Goal: Information Seeking & Learning: Learn about a topic

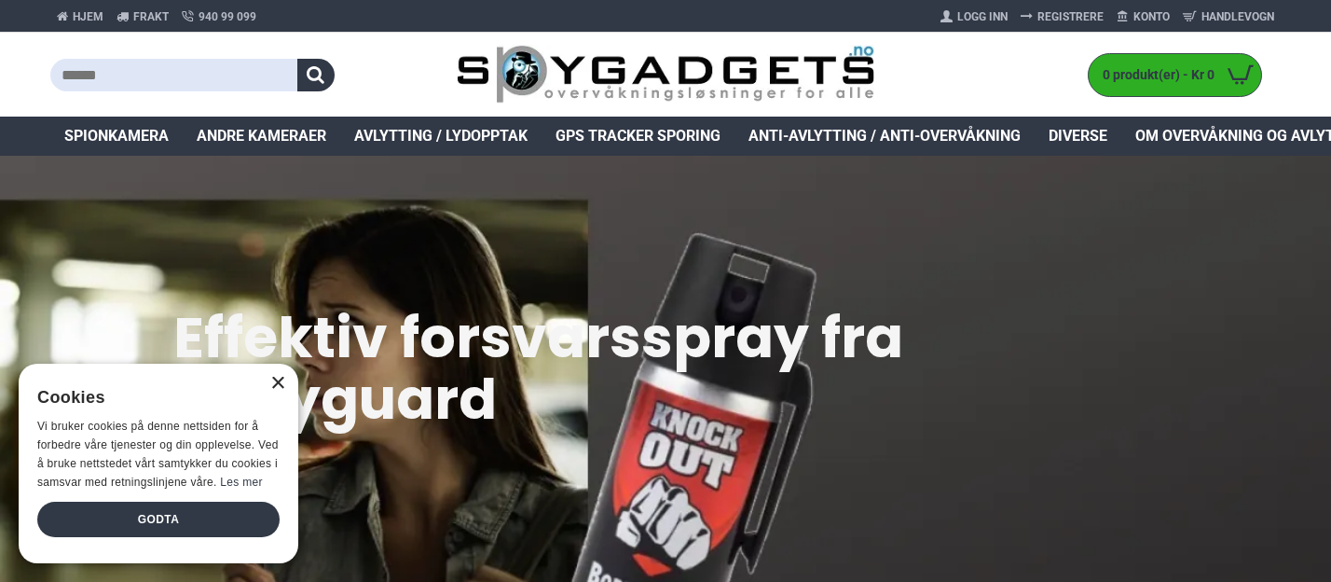
click at [274, 384] on div "×" at bounding box center [277, 384] width 14 height 14
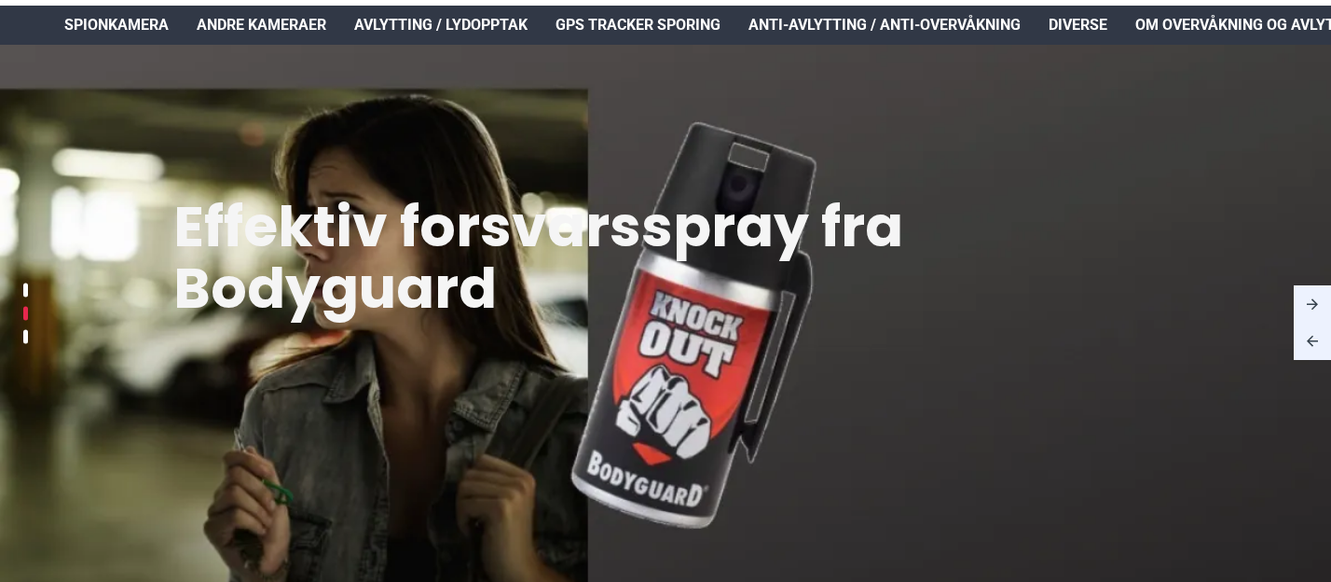
scroll to position [112, 0]
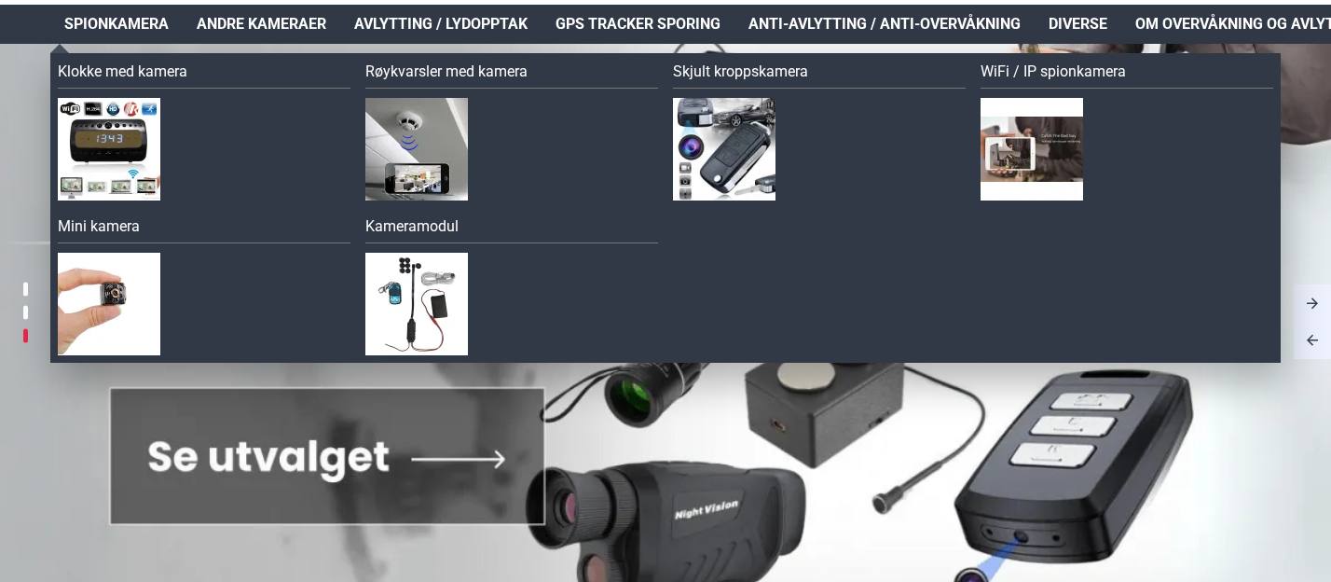
click at [131, 19] on span "Spionkamera" at bounding box center [116, 24] width 104 height 22
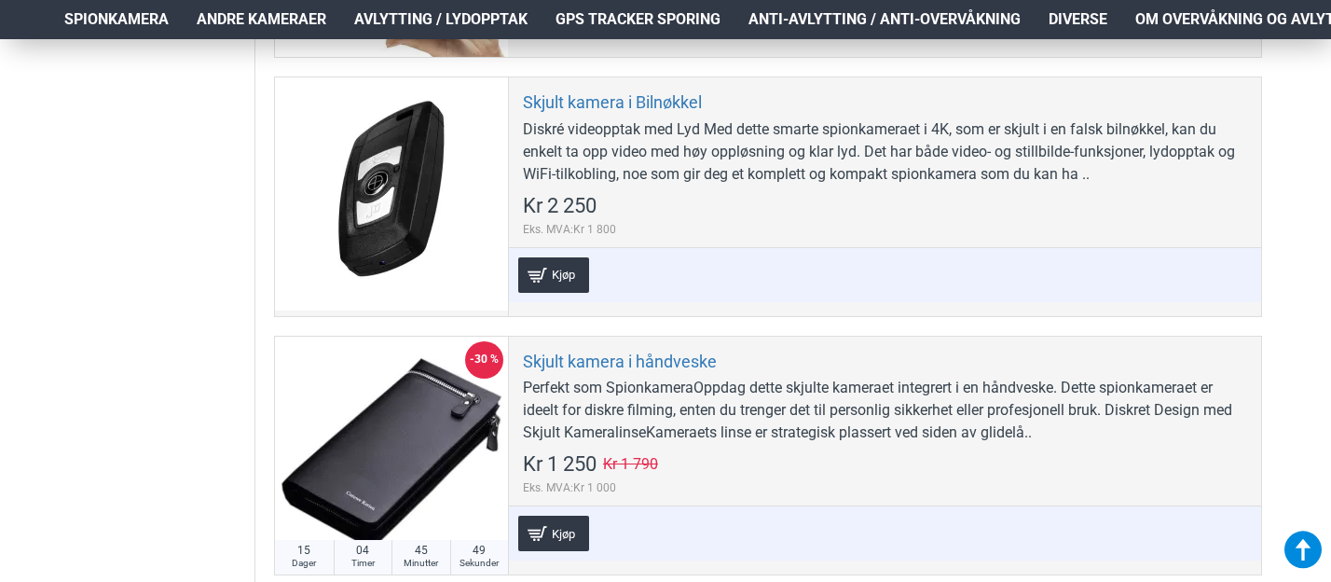
scroll to position [5678, 0]
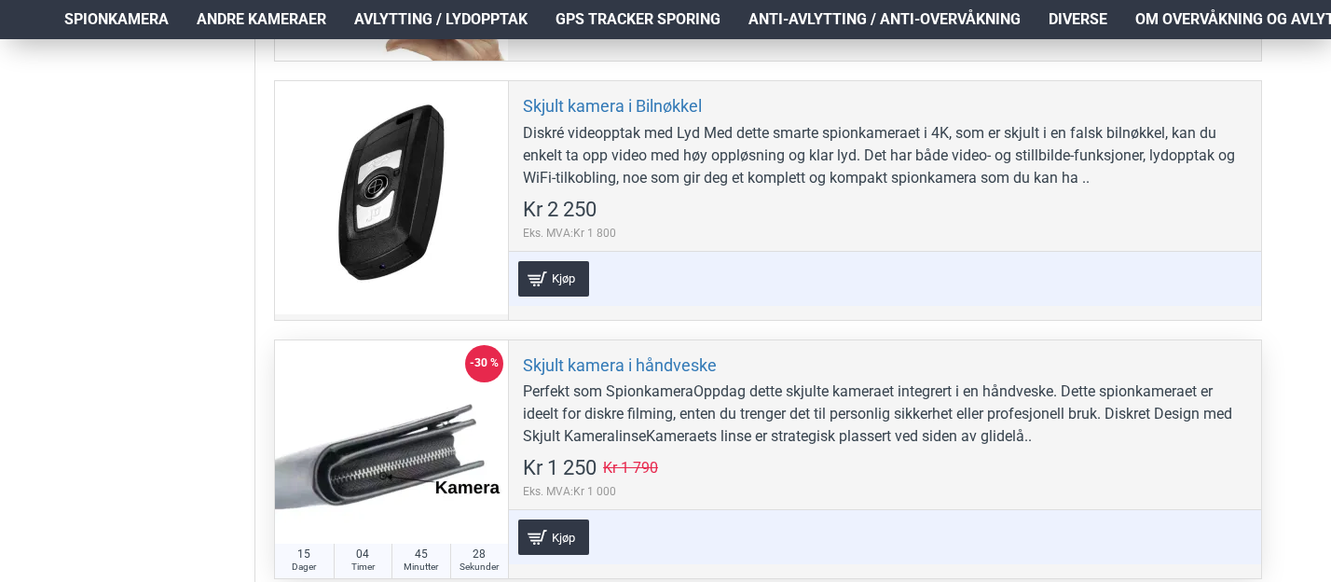
click at [378, 432] on div at bounding box center [391, 456] width 233 height 233
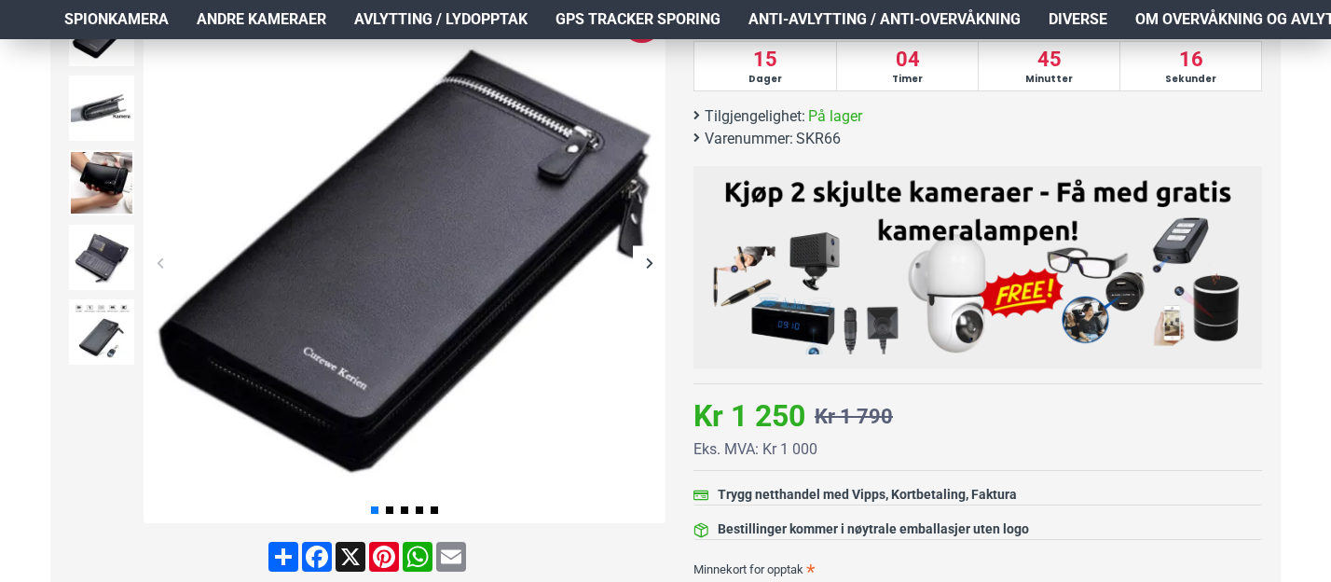
scroll to position [313, 0]
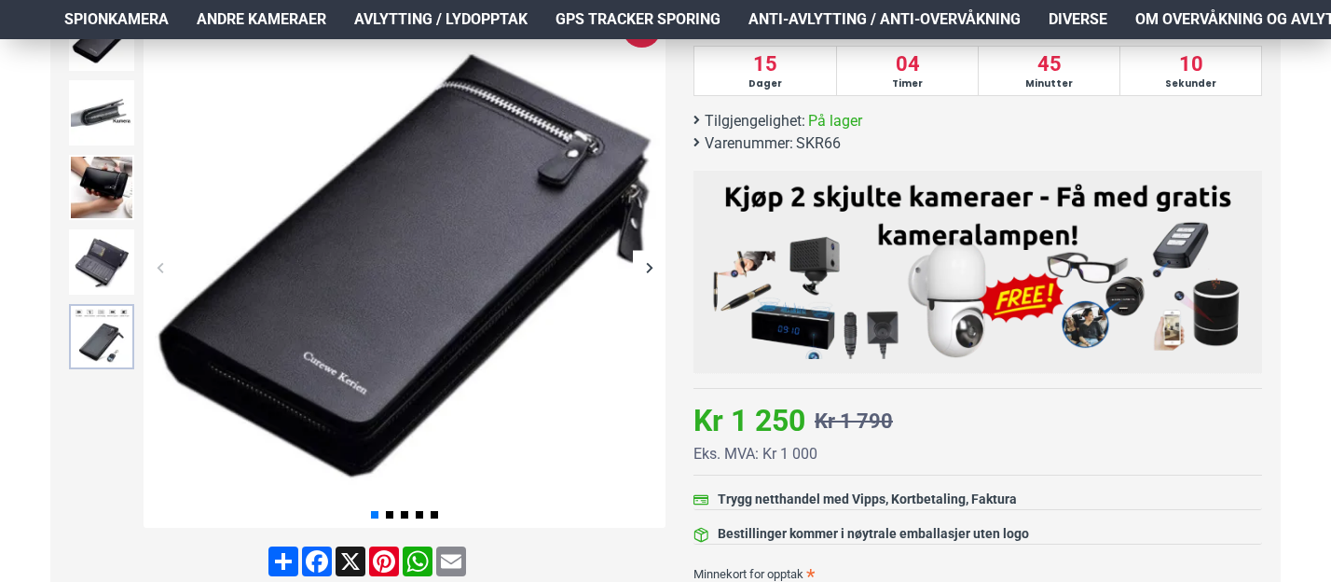
click at [106, 346] on img at bounding box center [101, 336] width 65 height 65
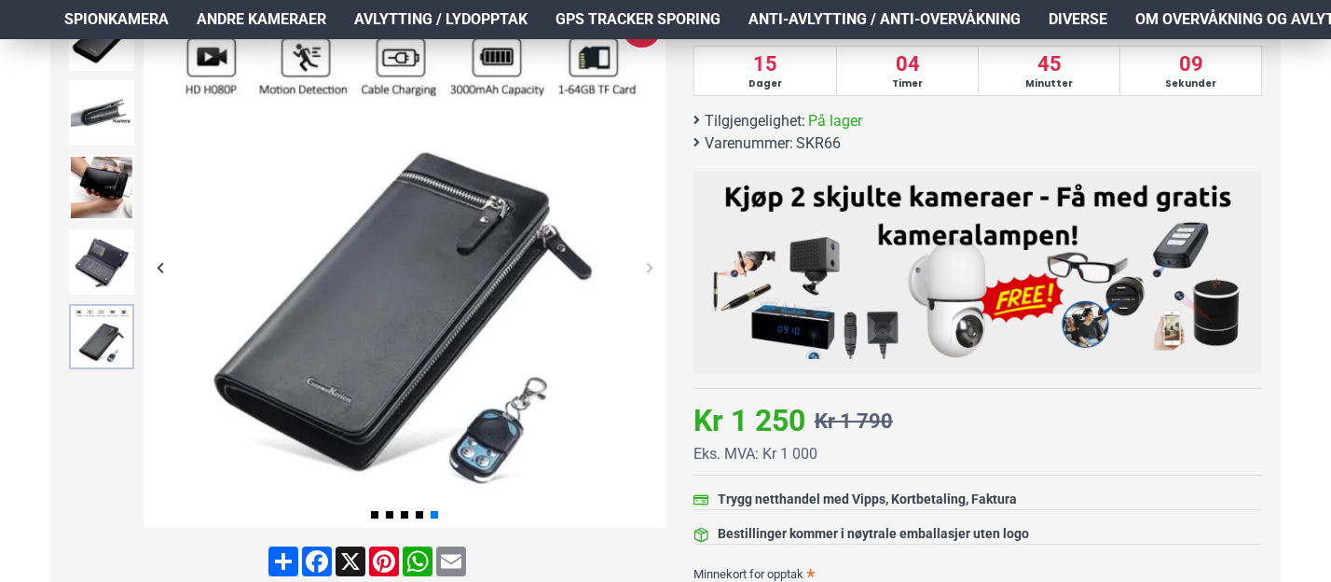
click at [106, 309] on img at bounding box center [101, 336] width 65 height 65
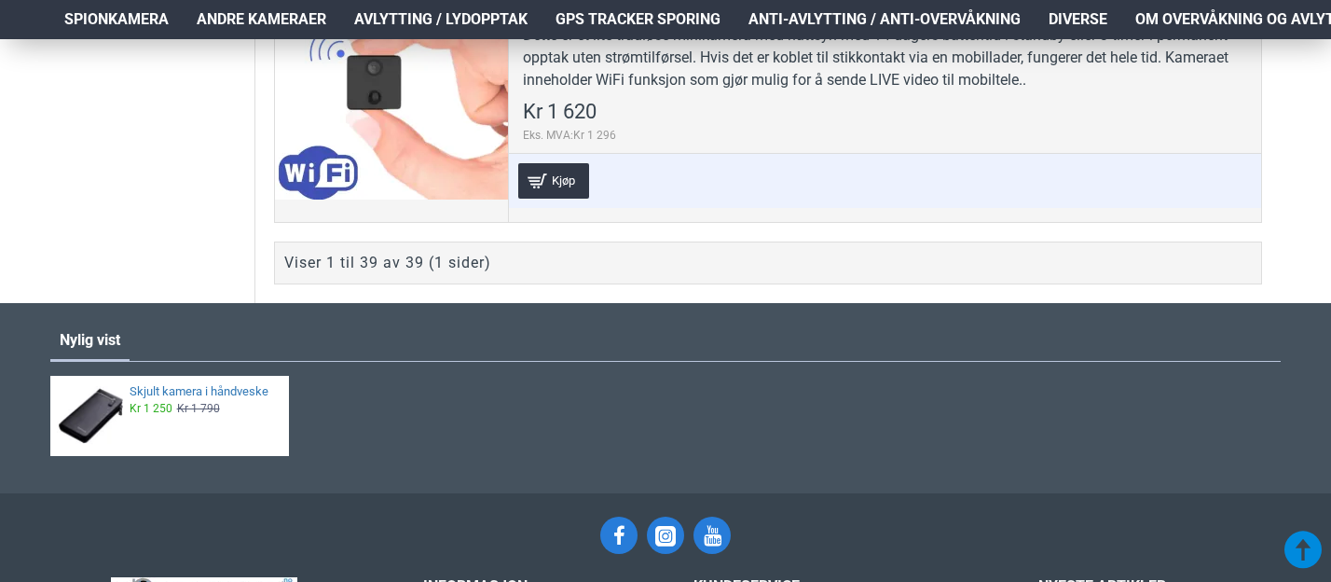
scroll to position [11533, 0]
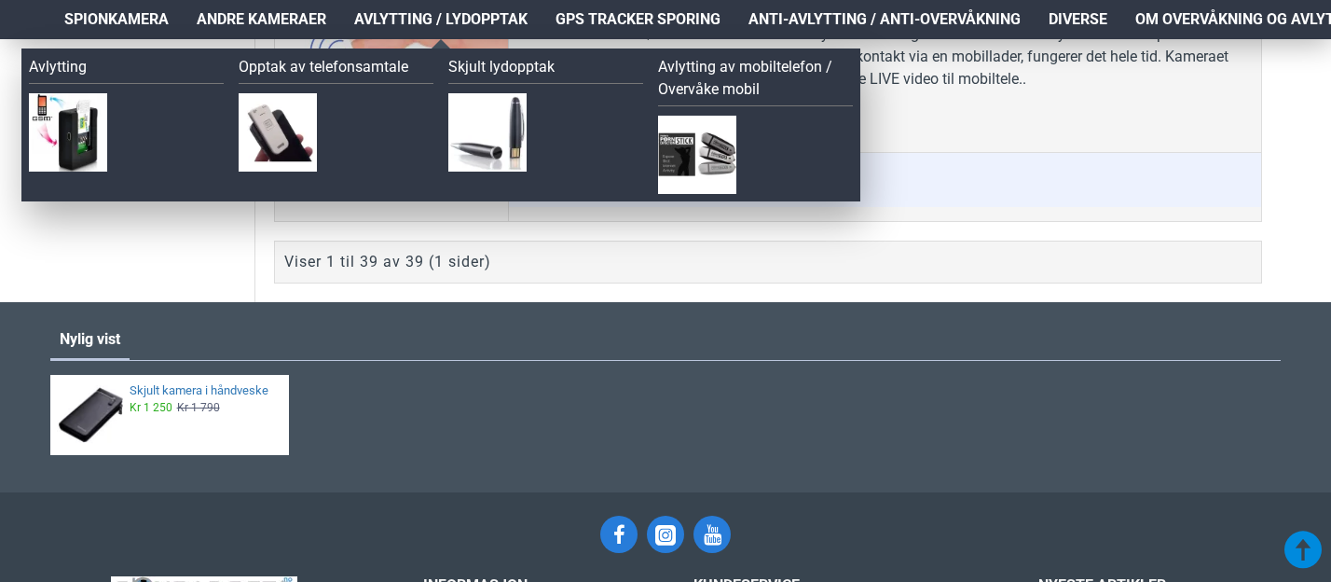
click at [421, 12] on span "Avlytting / Lydopptak" at bounding box center [440, 19] width 173 height 22
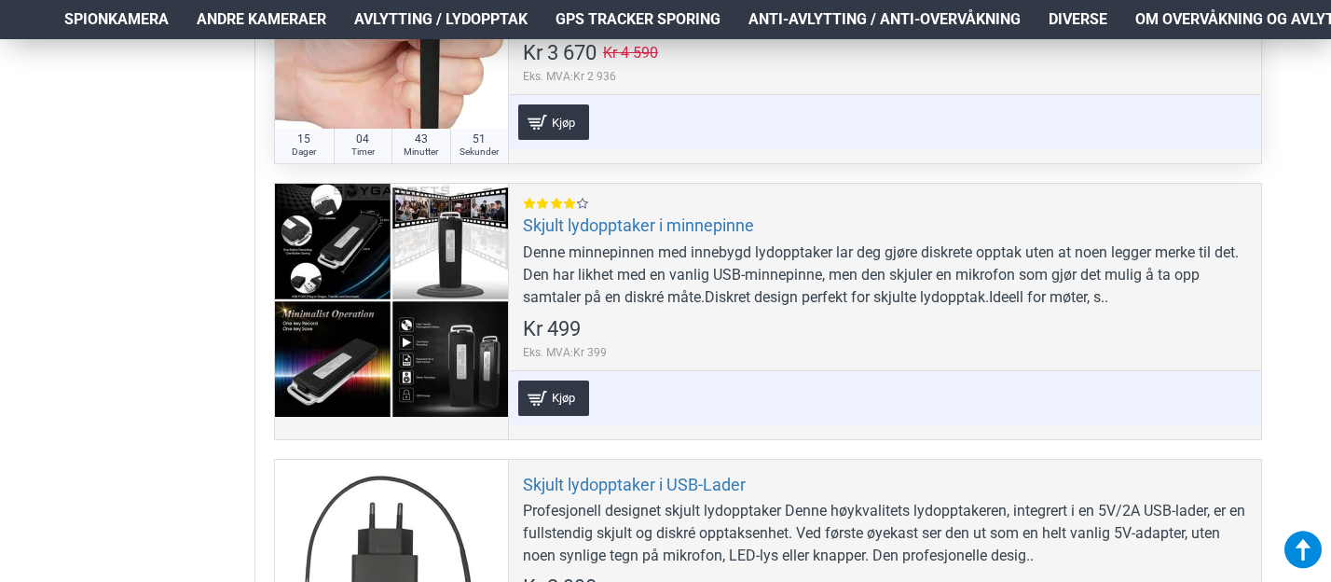
scroll to position [4126, 0]
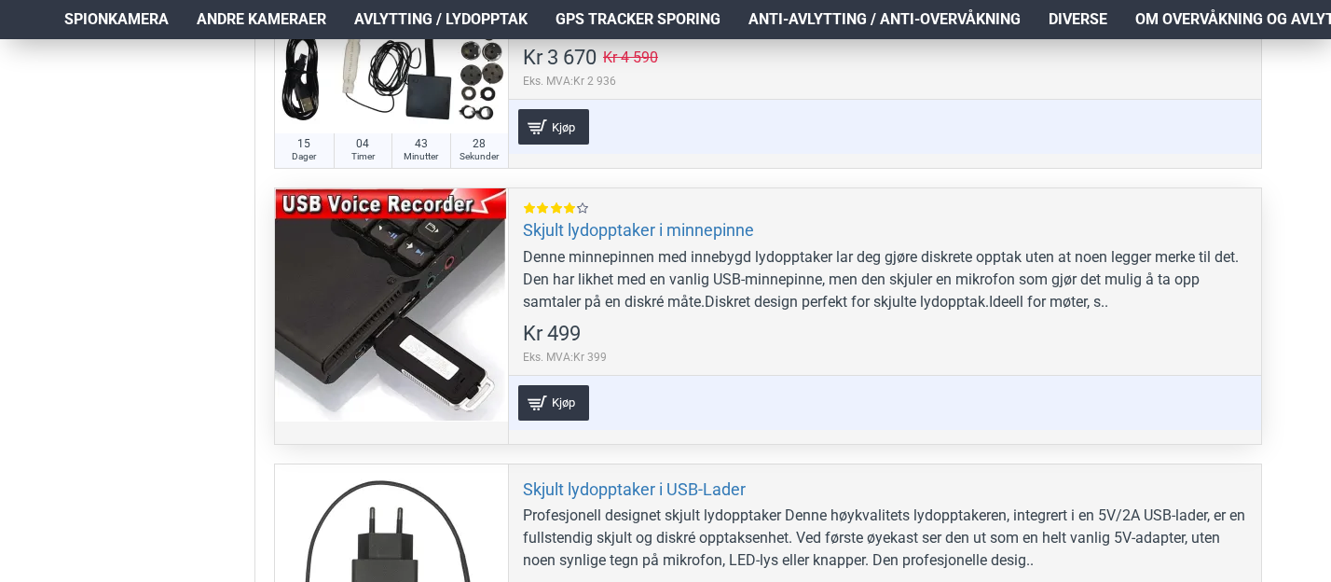
click at [433, 357] on div at bounding box center [391, 304] width 233 height 233
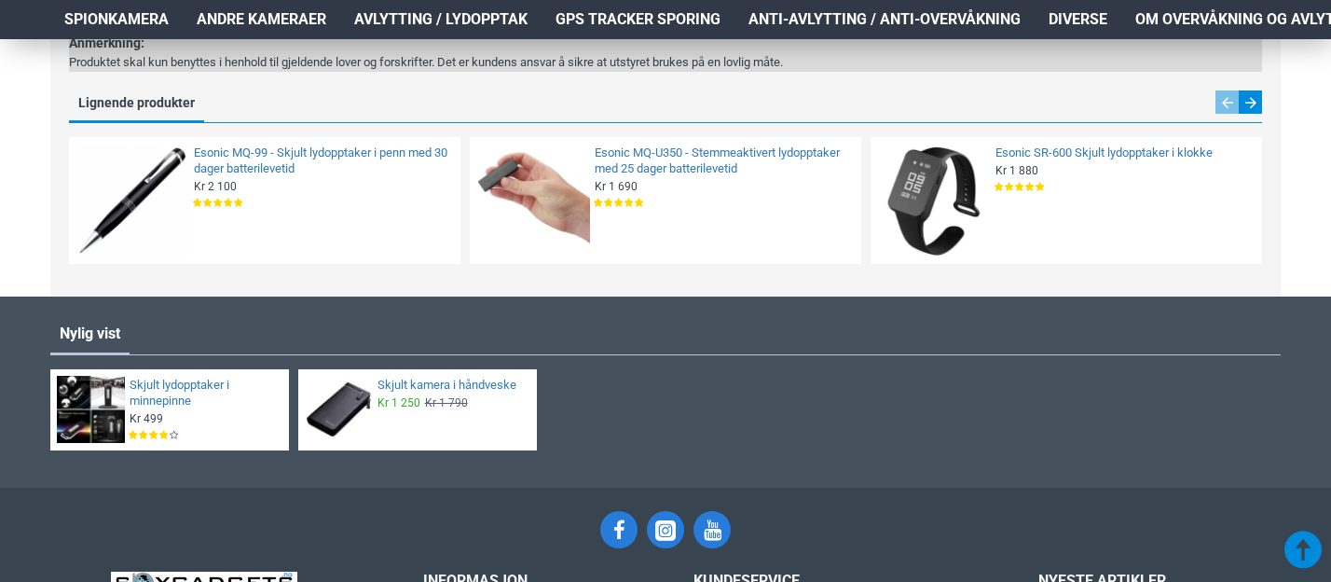
scroll to position [1564, 0]
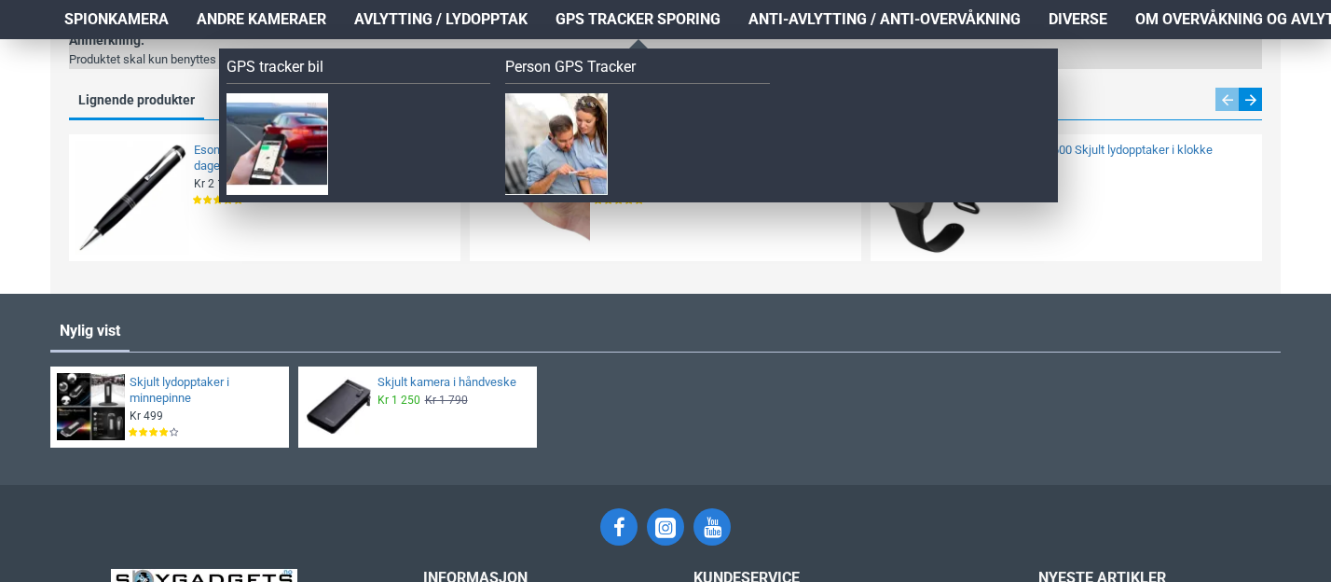
click at [637, 31] on link "GPS Tracker Sporing" at bounding box center [638, 19] width 193 height 39
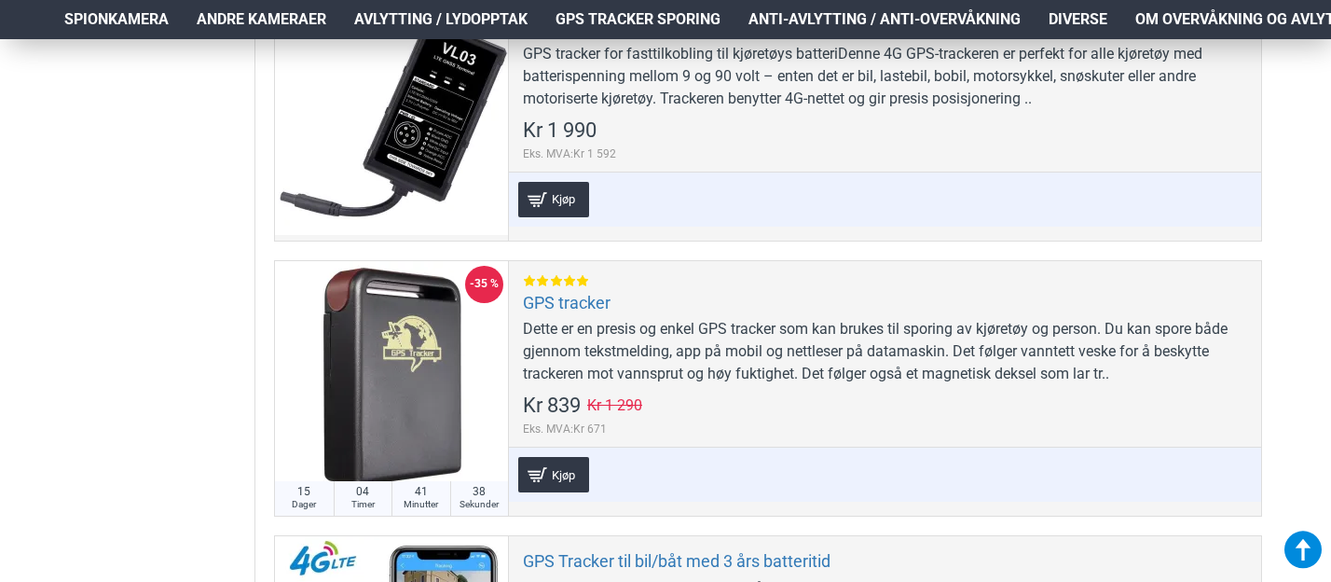
scroll to position [1202, 0]
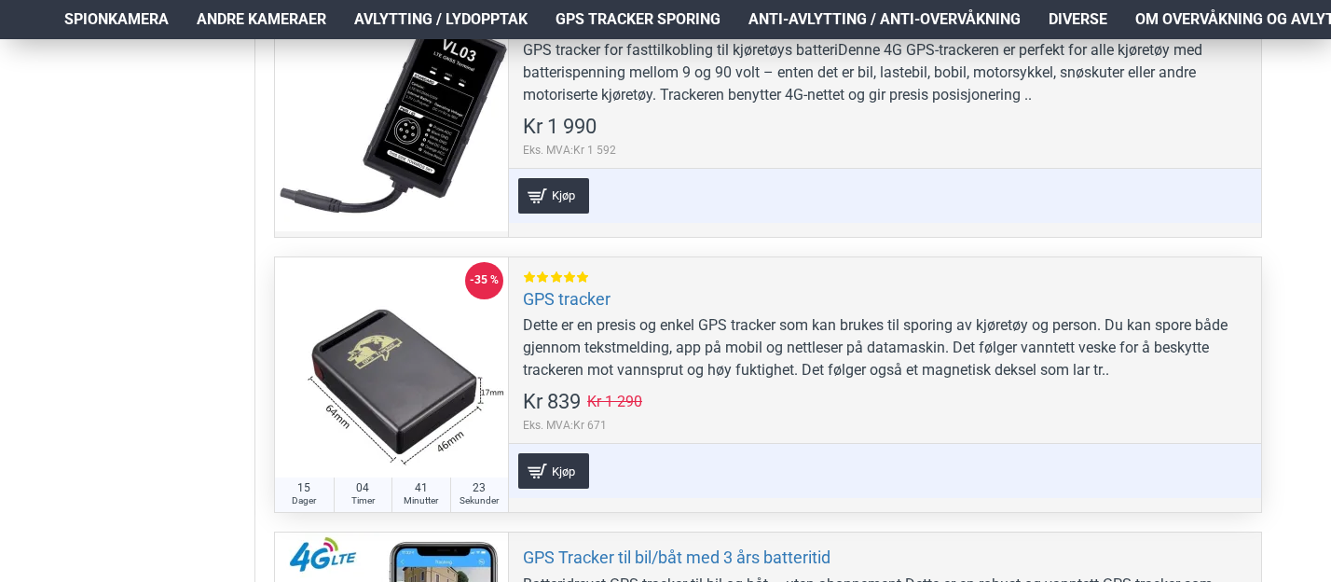
click at [628, 364] on div "Dette er en presis og enkel GPS tracker som kan brukes til sporing av kjøretøy …" at bounding box center [885, 347] width 724 height 67
click at [449, 395] on div at bounding box center [391, 373] width 233 height 233
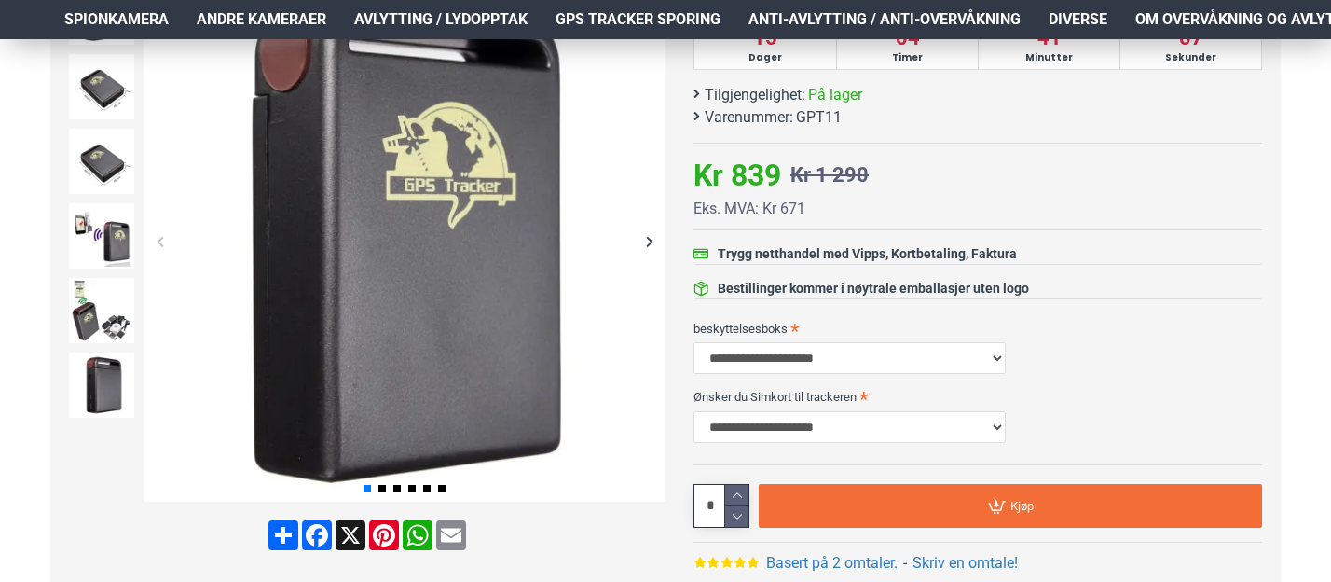
scroll to position [330, 0]
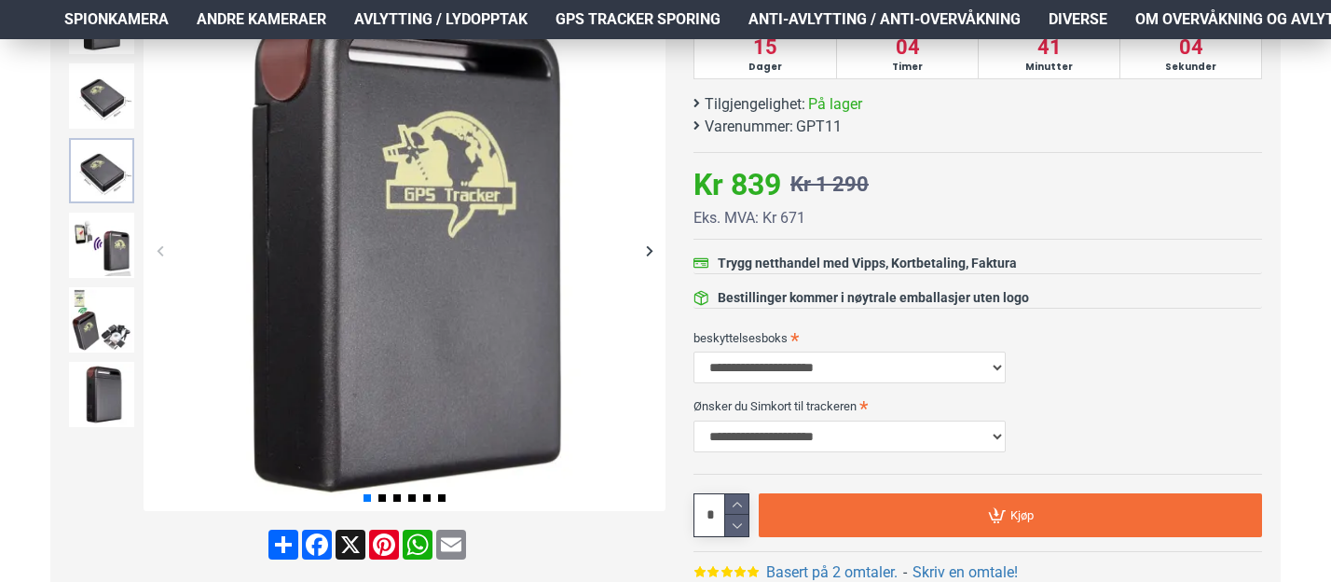
click at [99, 173] on img at bounding box center [101, 170] width 65 height 65
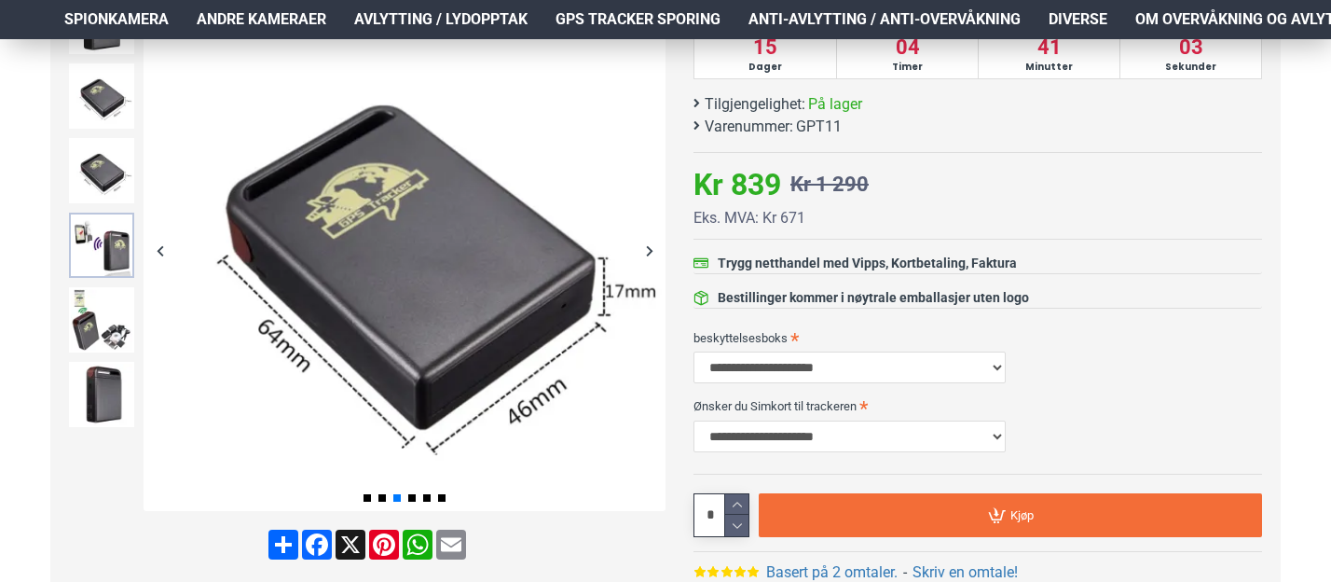
click at [89, 252] on img at bounding box center [101, 245] width 65 height 65
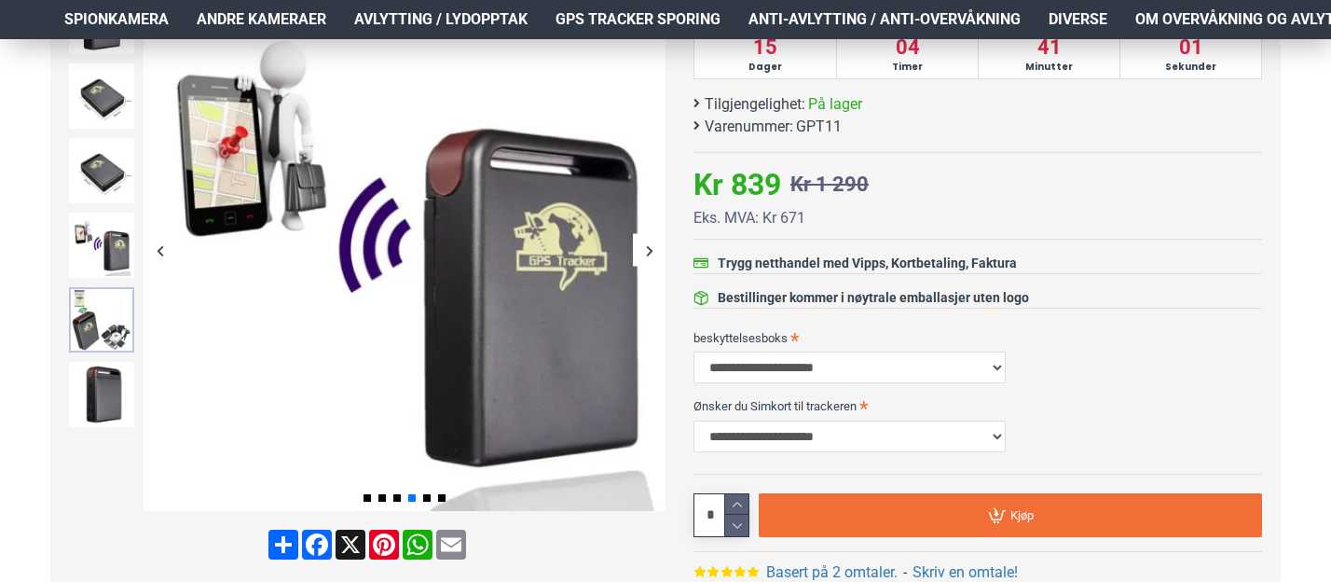
click at [82, 326] on img at bounding box center [101, 319] width 65 height 65
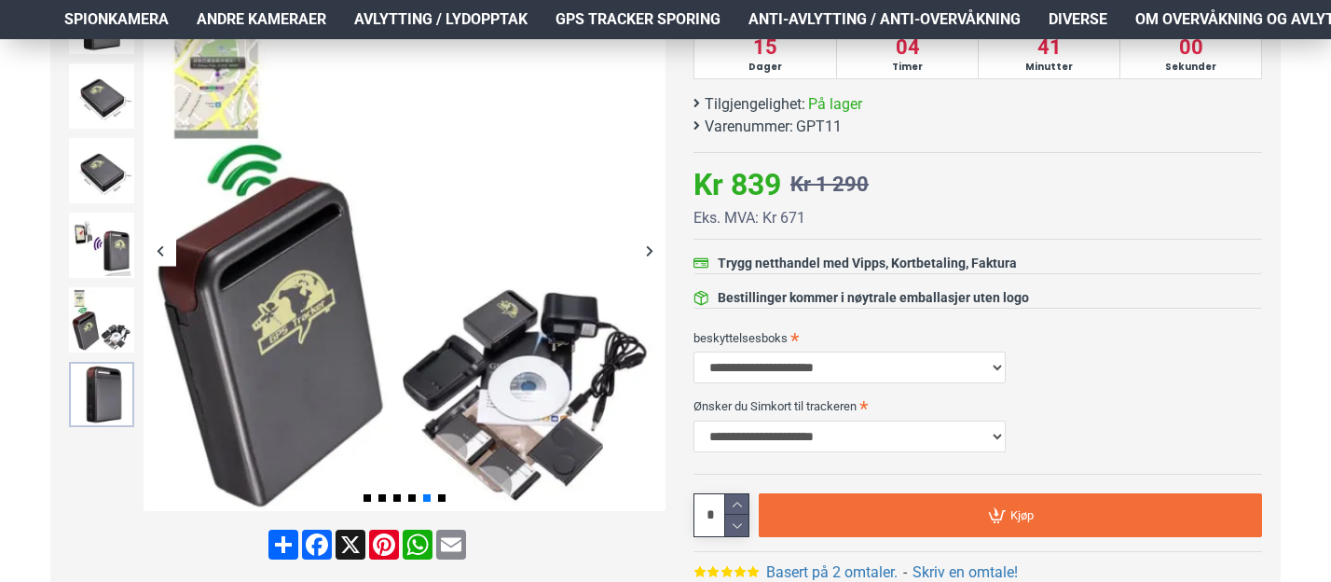
click at [73, 372] on img at bounding box center [101, 394] width 65 height 65
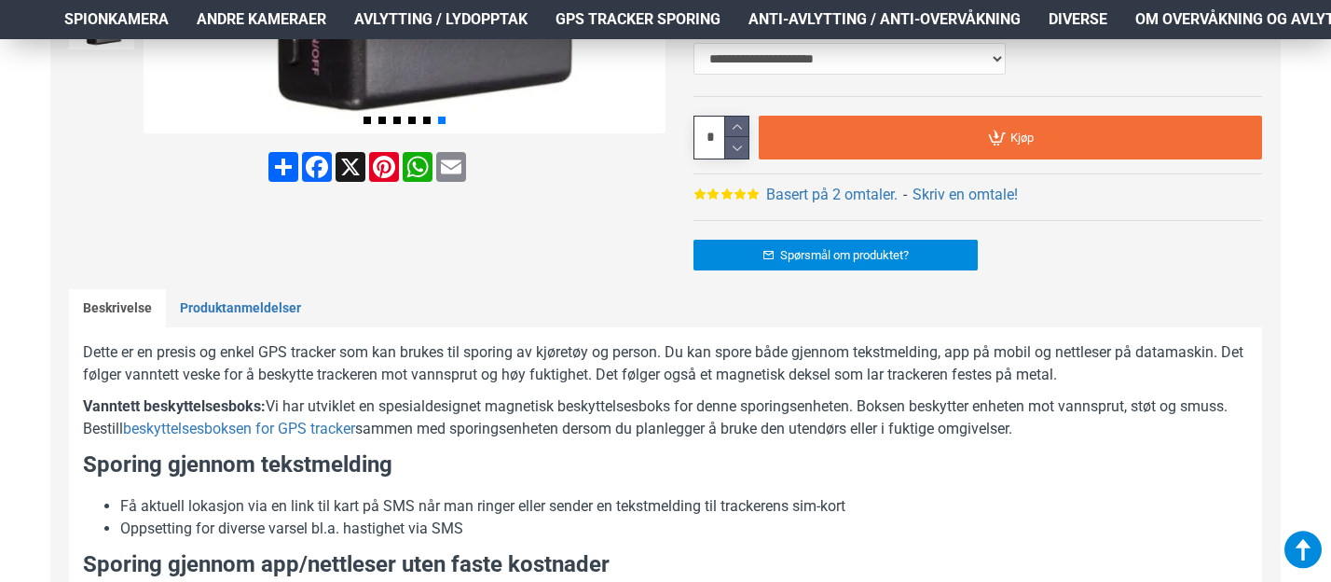
scroll to position [712, 0]
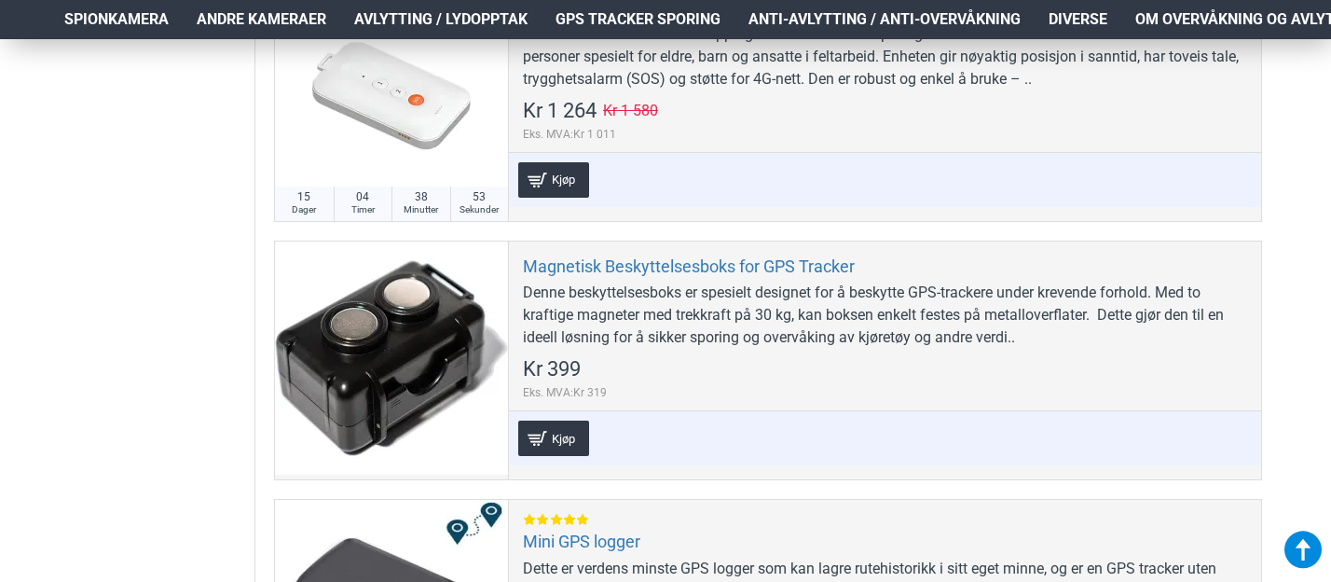
scroll to position [2023, 0]
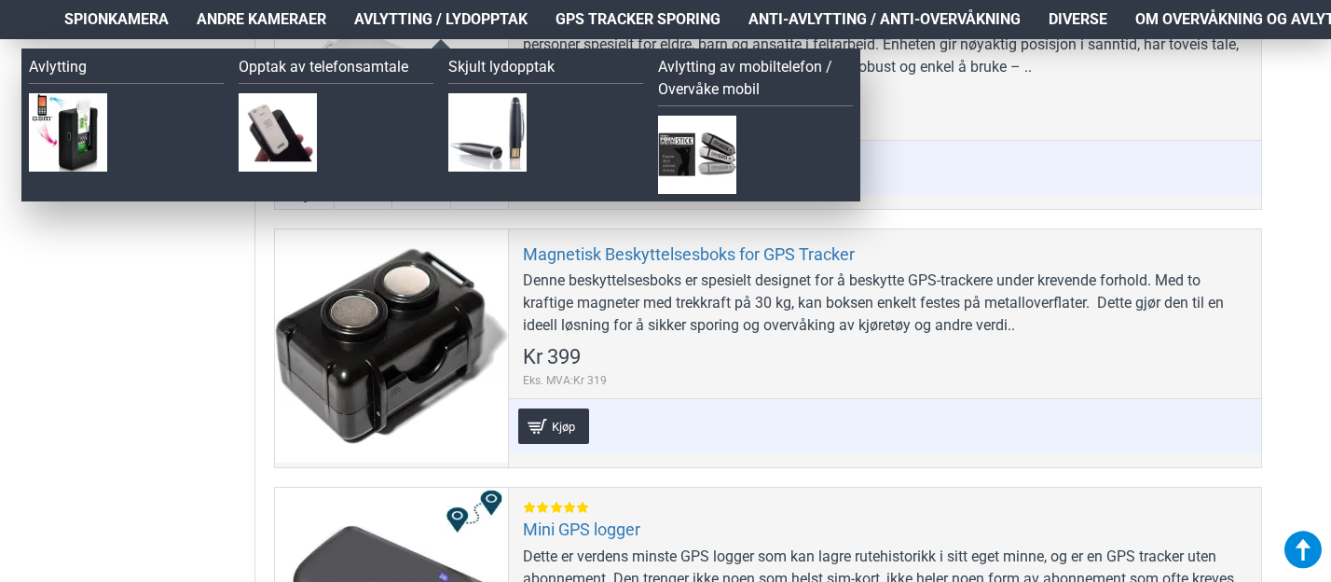
click at [461, 26] on span "Avlytting / Lydopptak" at bounding box center [440, 19] width 173 height 22
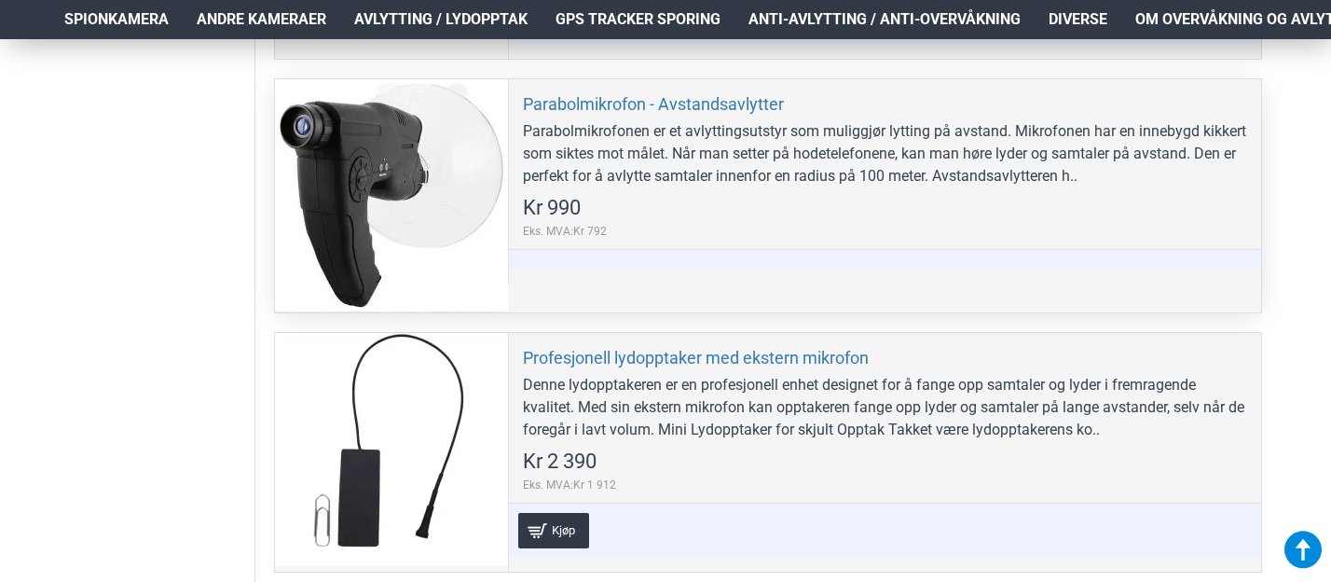
scroll to position [3187, 0]
click at [337, 172] on div at bounding box center [391, 197] width 233 height 233
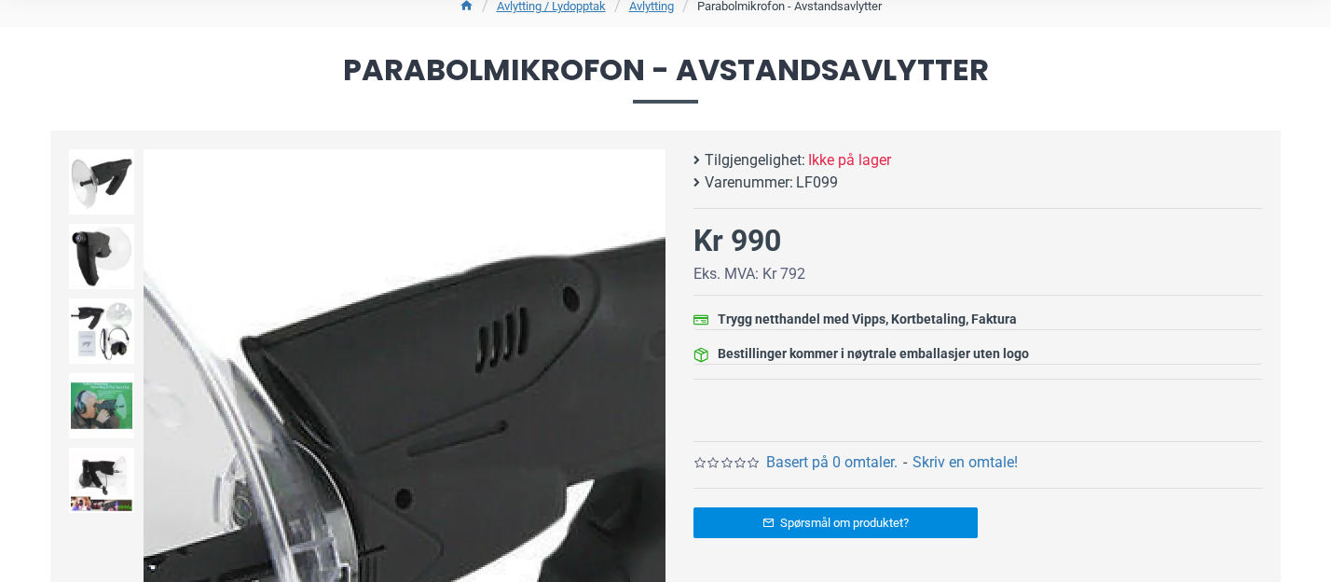
scroll to position [165, 0]
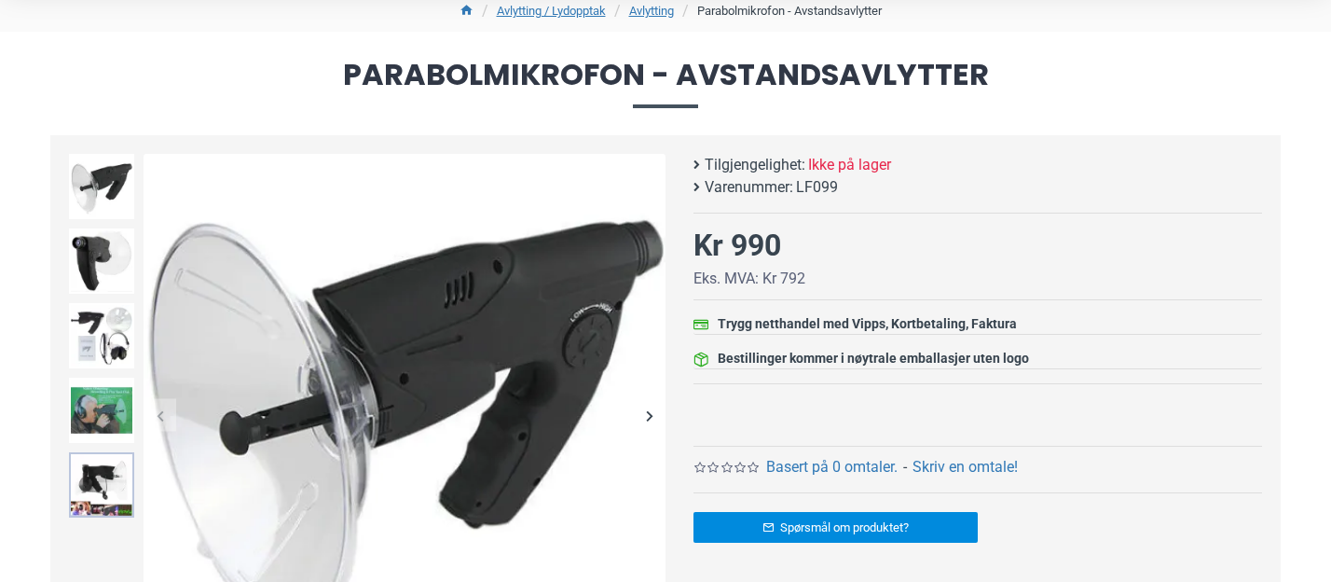
click at [91, 471] on img at bounding box center [101, 484] width 65 height 65
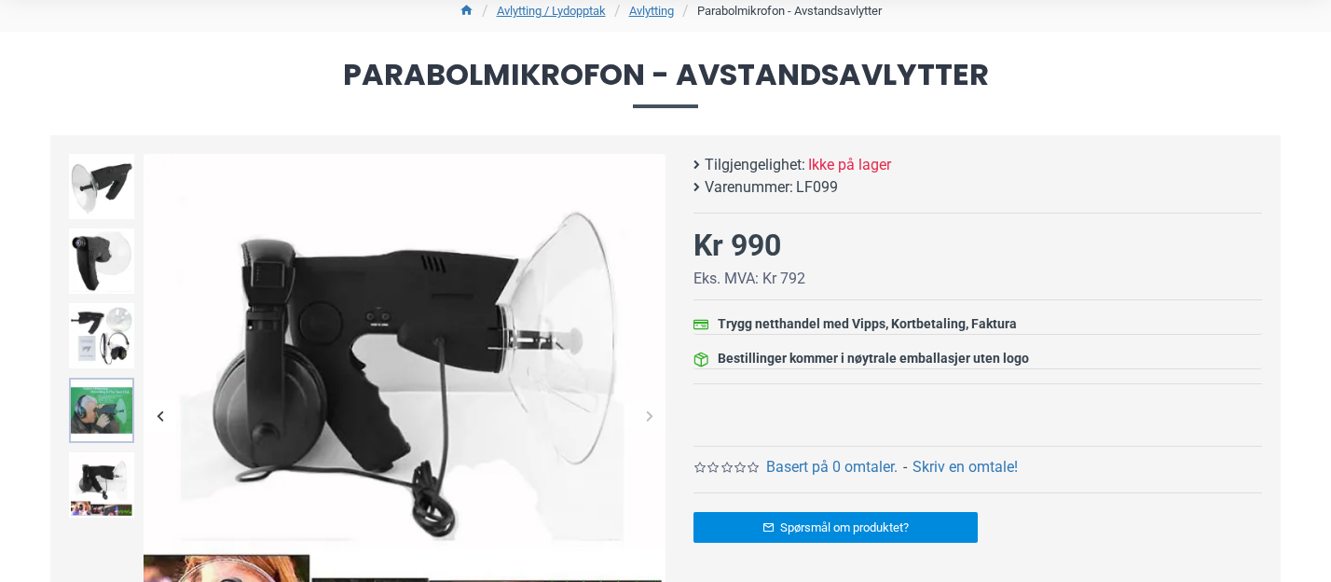
click at [104, 407] on img at bounding box center [101, 410] width 65 height 65
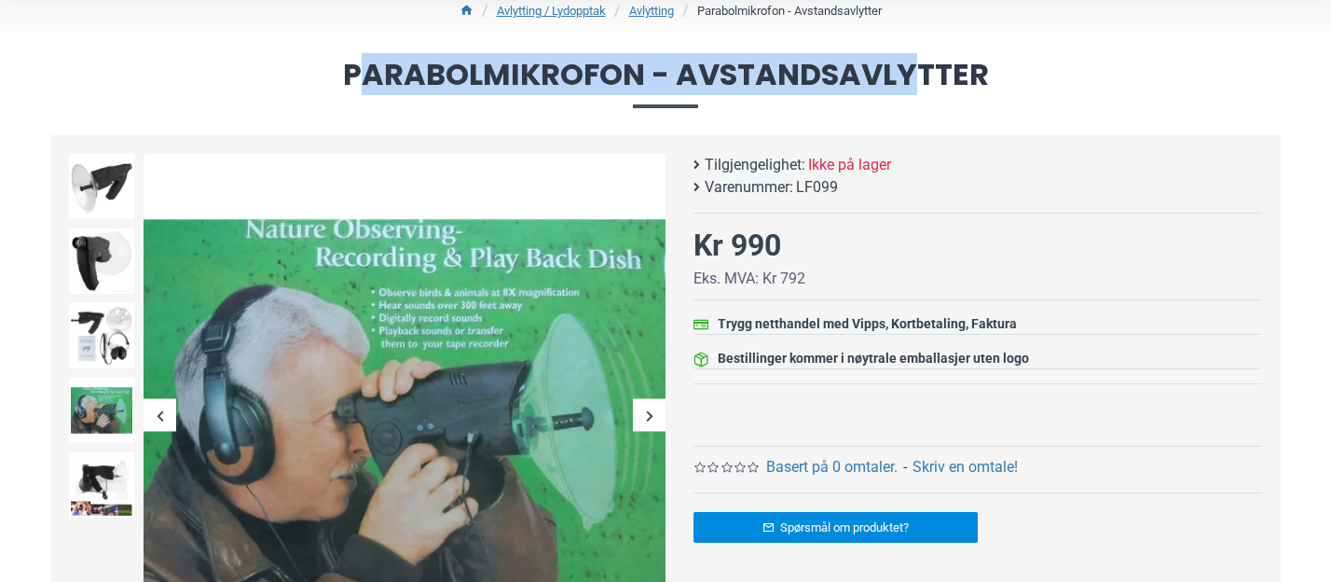
drag, startPoint x: 358, startPoint y: 79, endPoint x: 910, endPoint y: 69, distance: 551.9
click at [910, 79] on span "Parabolmikrofon - Avstandsavlytter" at bounding box center [665, 84] width 1230 height 48
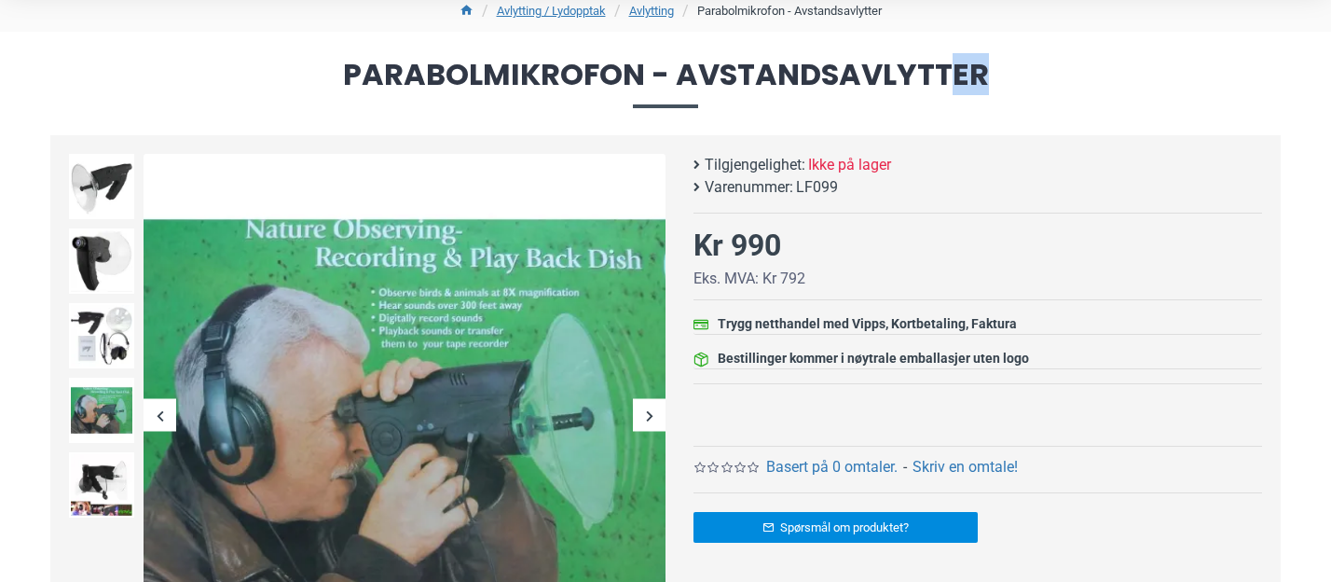
drag, startPoint x: 947, startPoint y: 67, endPoint x: 973, endPoint y: 62, distance: 26.5
click at [979, 62] on span "Parabolmikrofon - Avstandsavlytter" at bounding box center [665, 84] width 1230 height 48
click at [325, 40] on h1 "Parabolmikrofon - Avstandsavlytter" at bounding box center [665, 83] width 1331 height 103
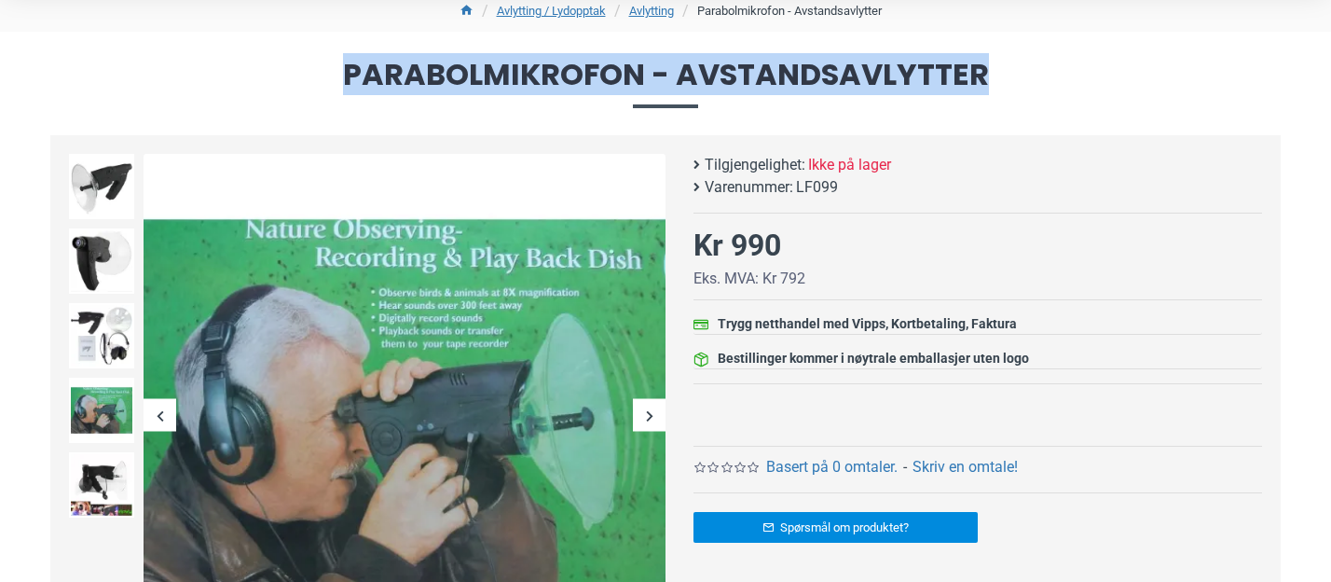
drag, startPoint x: 352, startPoint y: 79, endPoint x: 886, endPoint y: 124, distance: 535.1
click at [886, 124] on h1 "Parabolmikrofon - Avstandsavlytter" at bounding box center [665, 83] width 1331 height 103
click at [341, 96] on span "Parabolmikrofon - Avstandsavlytter" at bounding box center [665, 84] width 1230 height 48
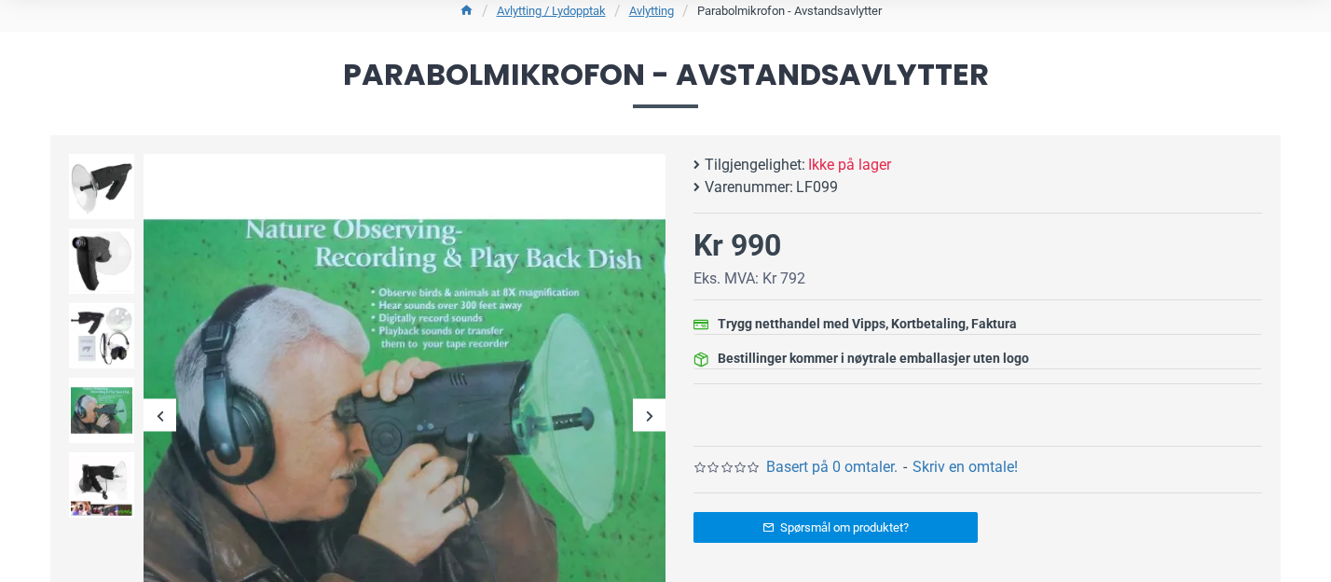
drag, startPoint x: 348, startPoint y: 25, endPoint x: 393, endPoint y: 31, distance: 46.0
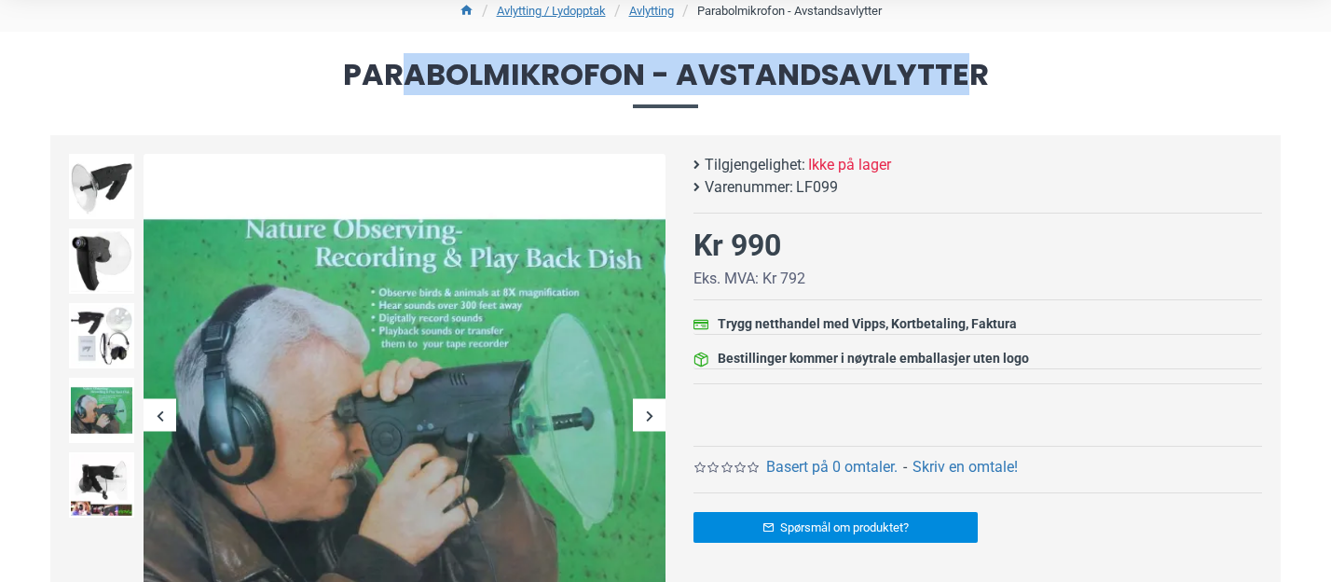
drag, startPoint x: 403, startPoint y: 76, endPoint x: 964, endPoint y: 91, distance: 561.3
click at [964, 91] on span "Parabolmikrofon - Avstandsavlytter" at bounding box center [665, 84] width 1230 height 48
click at [965, 91] on span "Parabolmikrofon - Avstandsavlytter" at bounding box center [665, 84] width 1230 height 48
drag, startPoint x: 984, startPoint y: 80, endPoint x: 343, endPoint y: 65, distance: 641.5
click at [343, 65] on span "Parabolmikrofon - Avstandsavlytter" at bounding box center [665, 84] width 1230 height 48
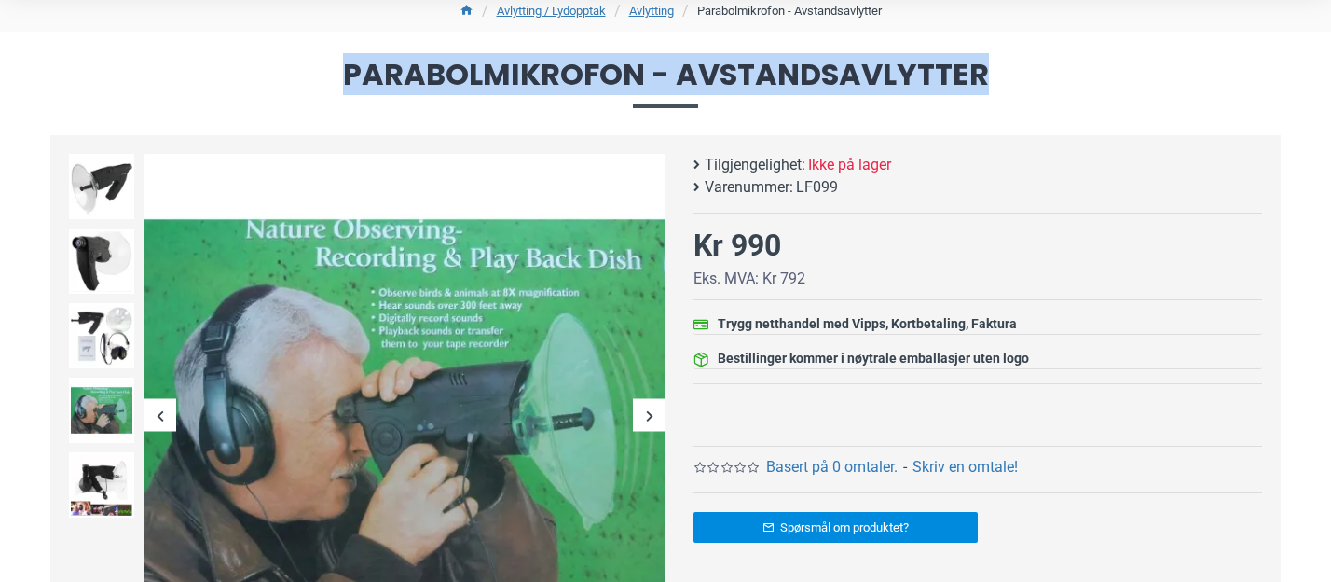
click at [392, 76] on span "Parabolmikrofon - Avstandsavlytter" at bounding box center [665, 84] width 1230 height 48
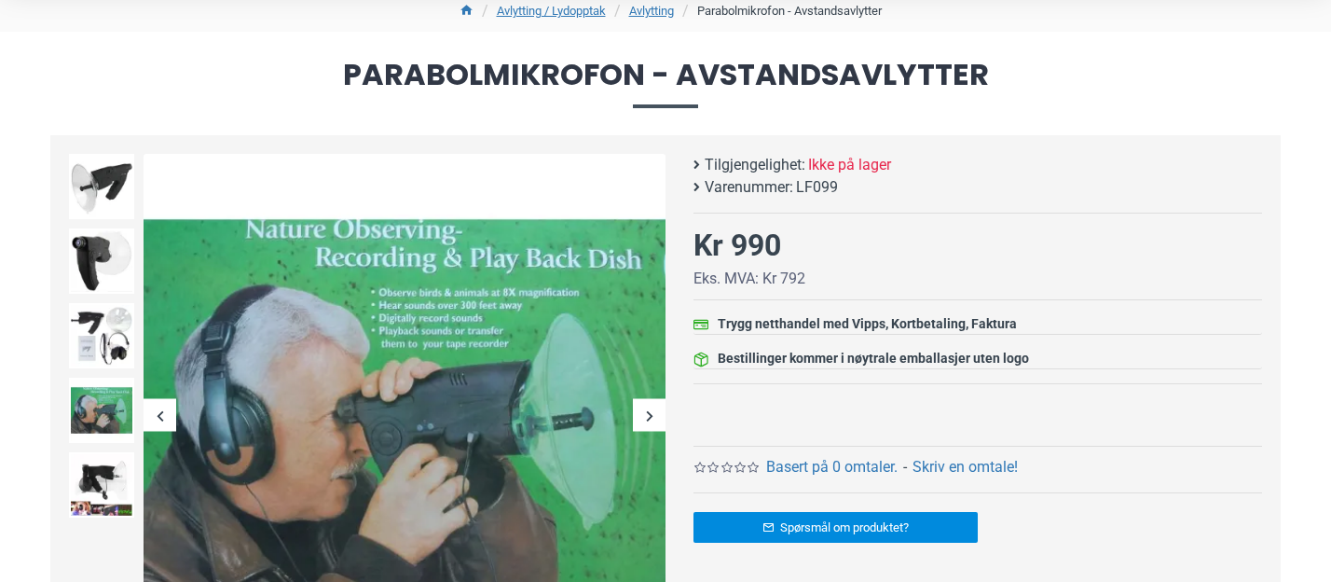
click at [340, 78] on span "Parabolmikrofon - Avstandsavlytter" at bounding box center [665, 84] width 1230 height 48
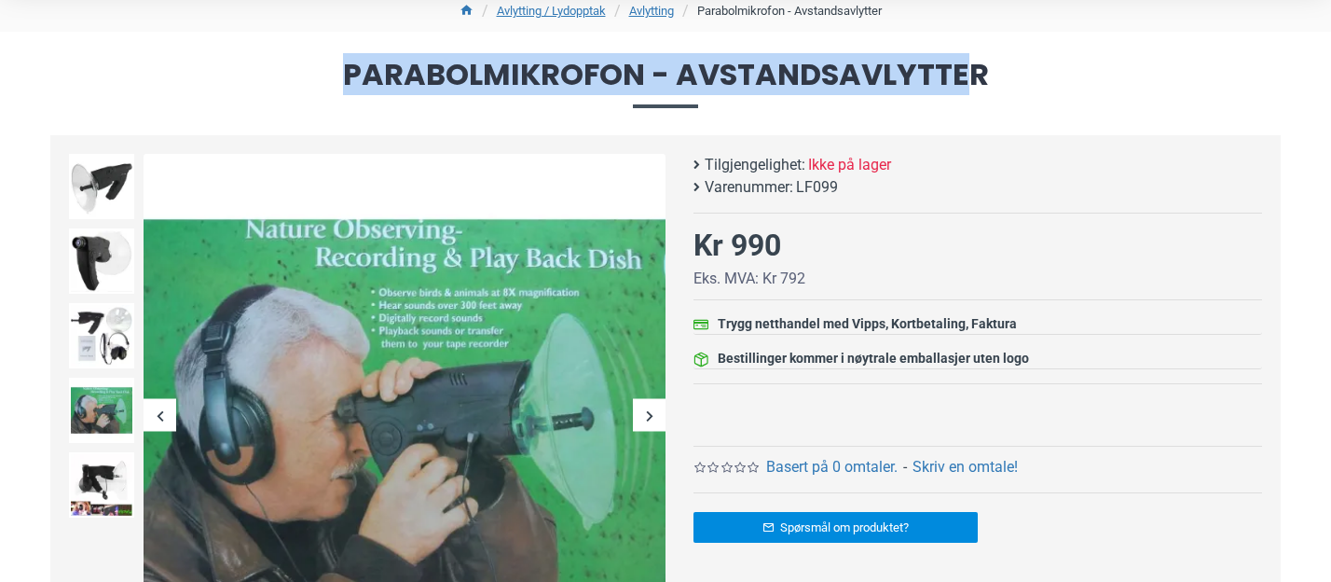
drag, startPoint x: 337, startPoint y: 77, endPoint x: 968, endPoint y: 92, distance: 631.2
click at [968, 93] on span "Parabolmikrofon - Avstandsavlytter" at bounding box center [665, 84] width 1230 height 48
copy span "Parabolmikrofon - Avstandsavlytte"
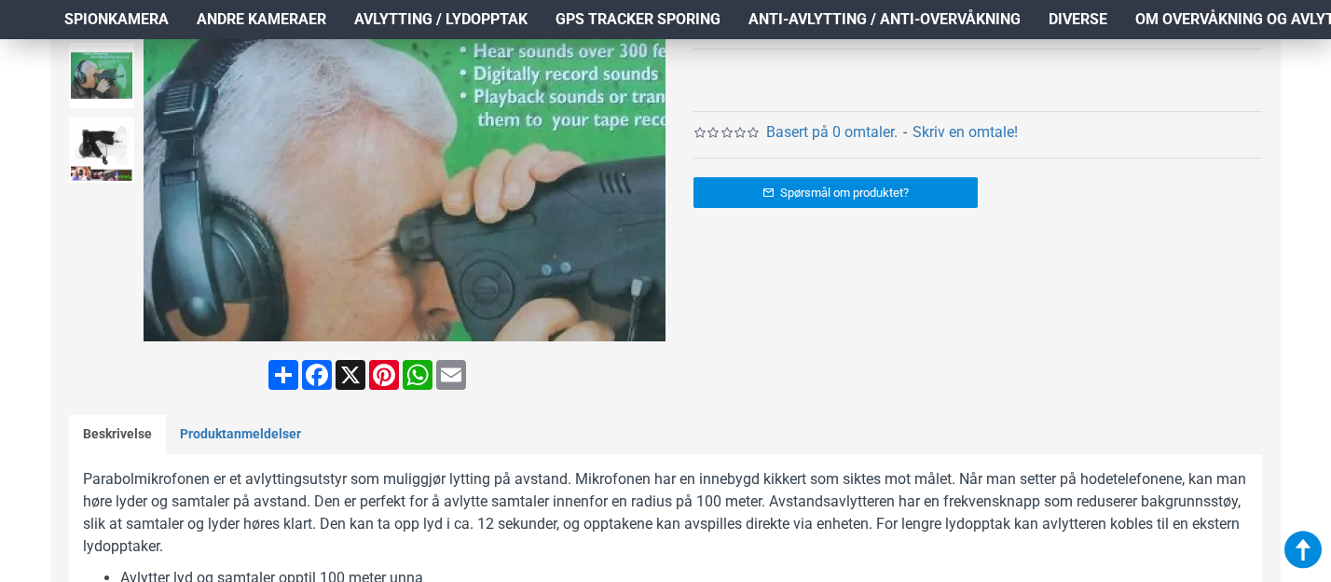
scroll to position [508, 0]
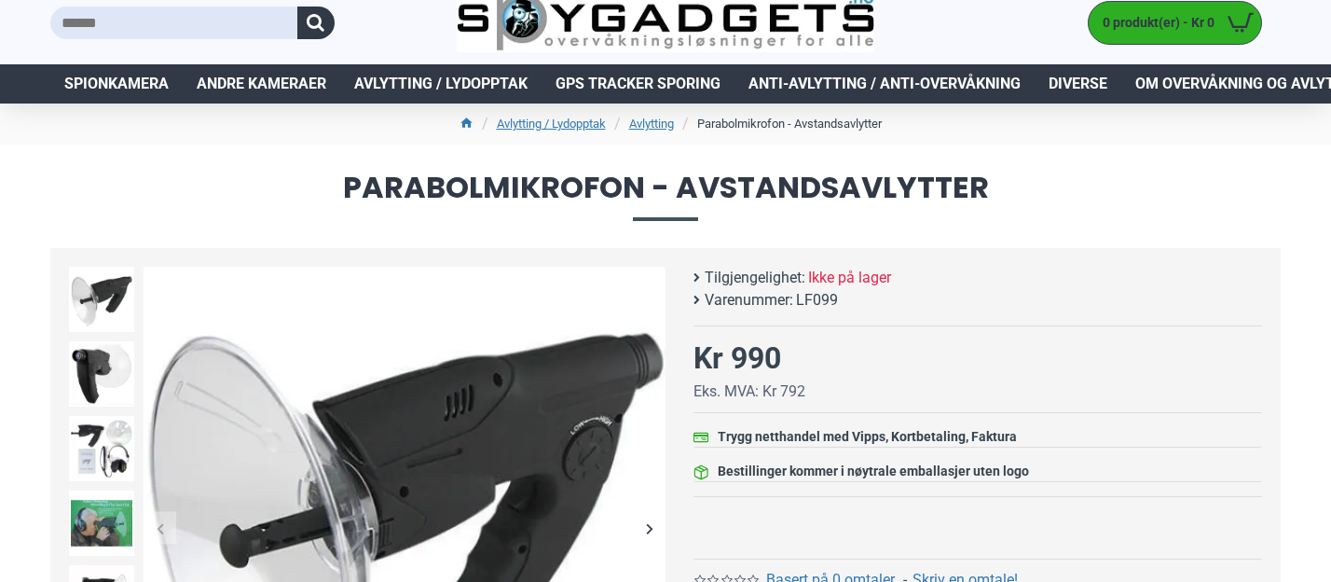
scroll to position [40, 0]
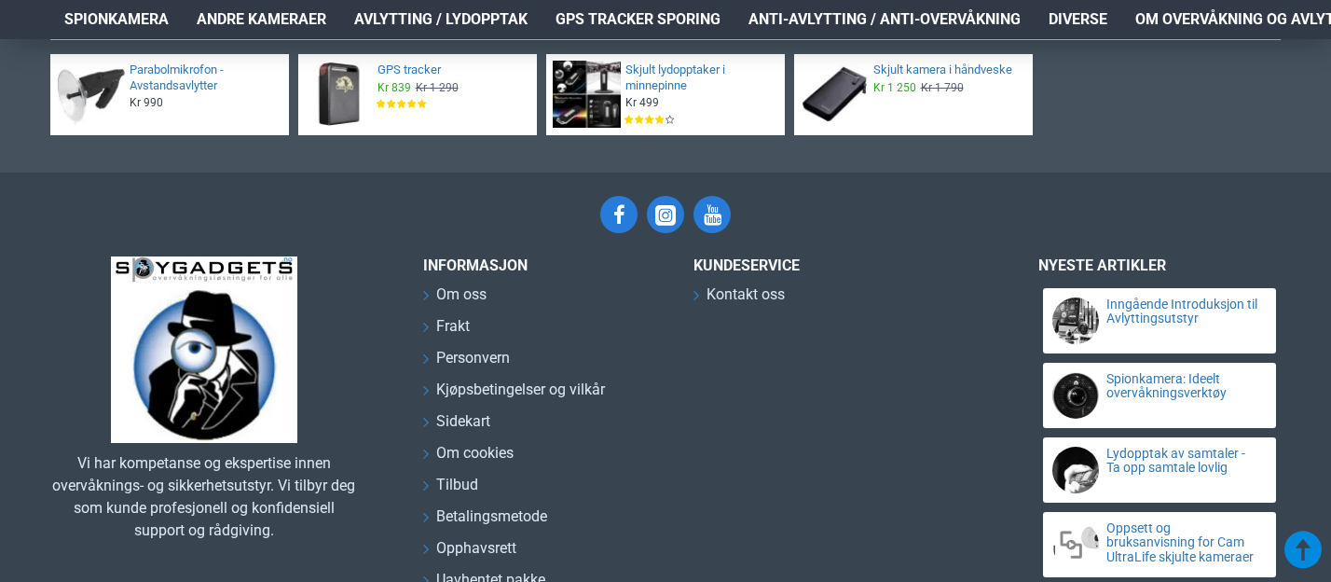
scroll to position [6722, 0]
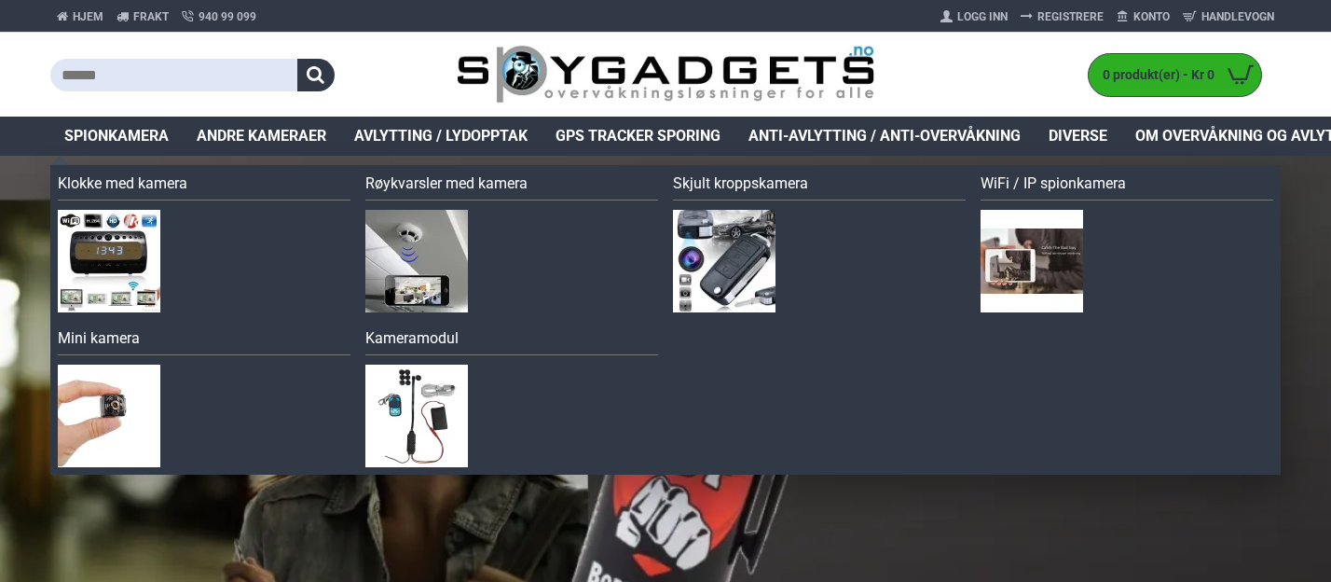
click at [125, 131] on span "Spionkamera" at bounding box center [116, 136] width 104 height 22
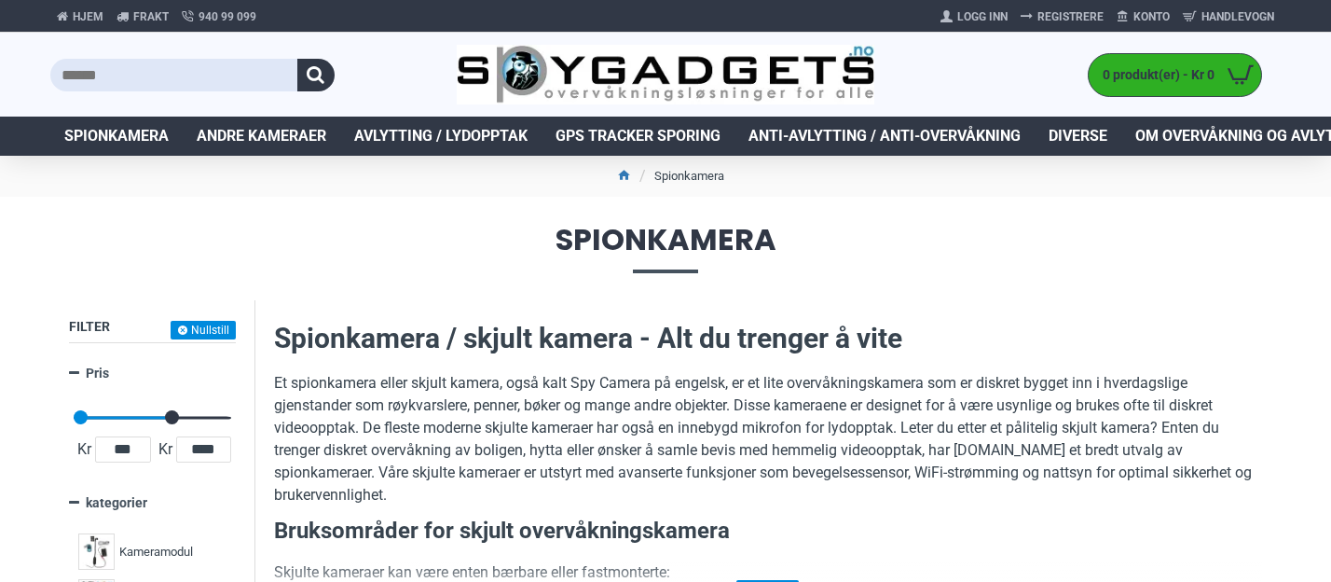
drag, startPoint x: 226, startPoint y: 416, endPoint x: 173, endPoint y: 414, distance: 52.2
type input "****"
drag, startPoint x: 172, startPoint y: 414, endPoint x: 95, endPoint y: 416, distance: 77.4
type input "****"
drag, startPoint x: 84, startPoint y: 417, endPoint x: 47, endPoint y: 417, distance: 37.3
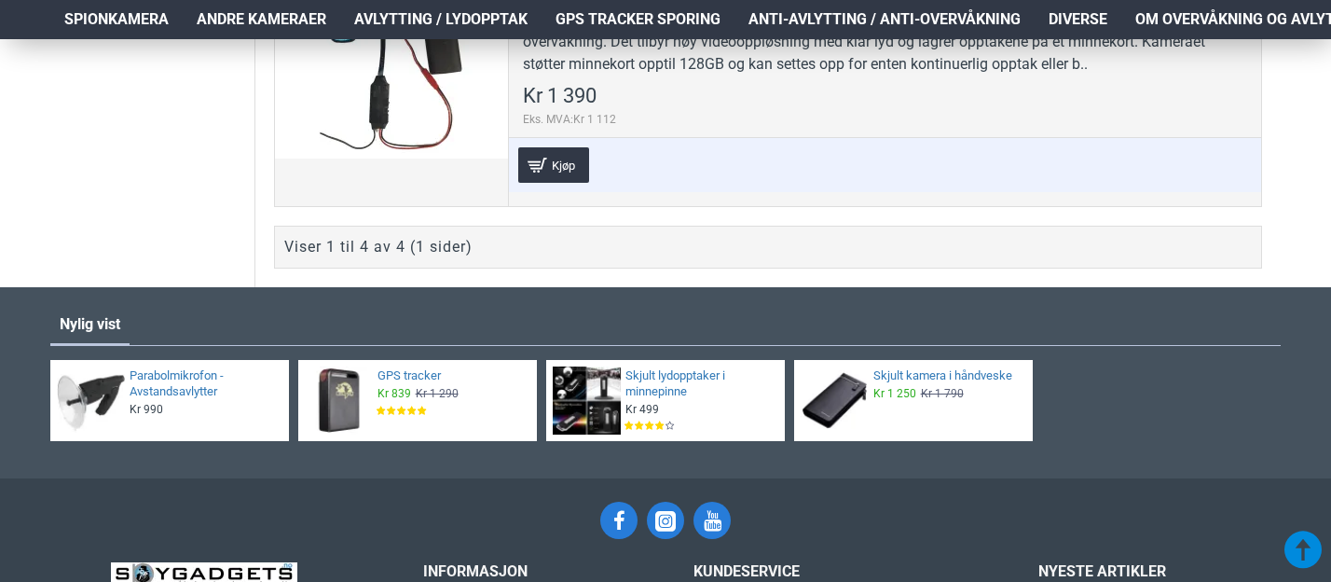
scroll to position [1936, 0]
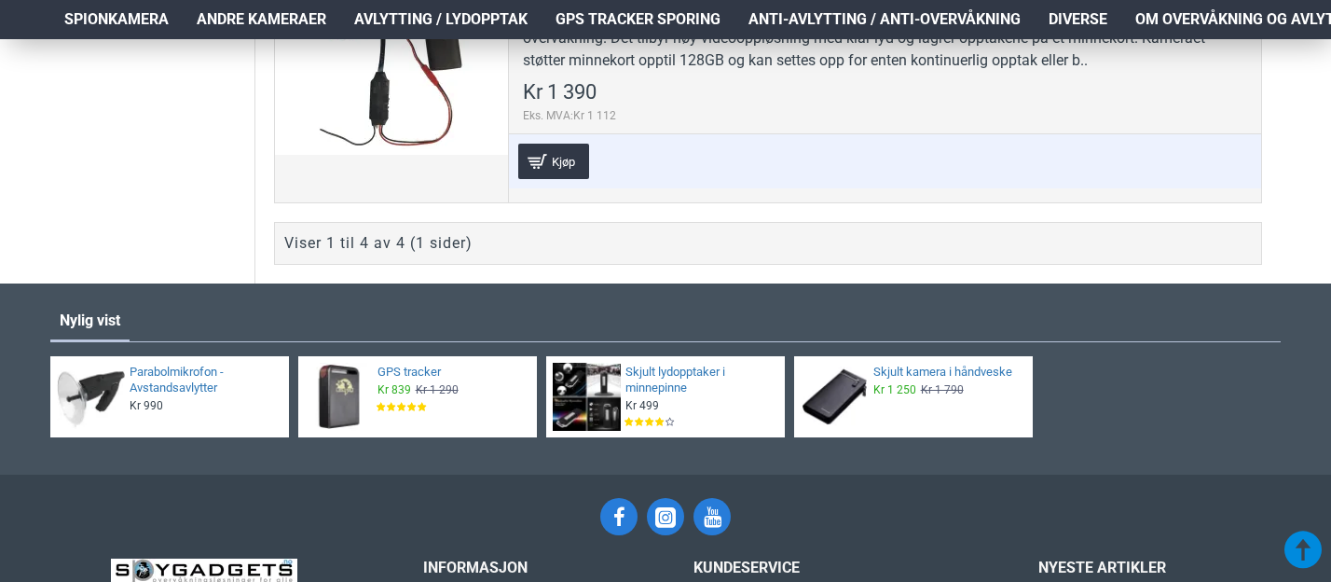
click at [379, 245] on div "Viser 1 til 4 av 4 (1 sider)" at bounding box center [378, 243] width 188 height 22
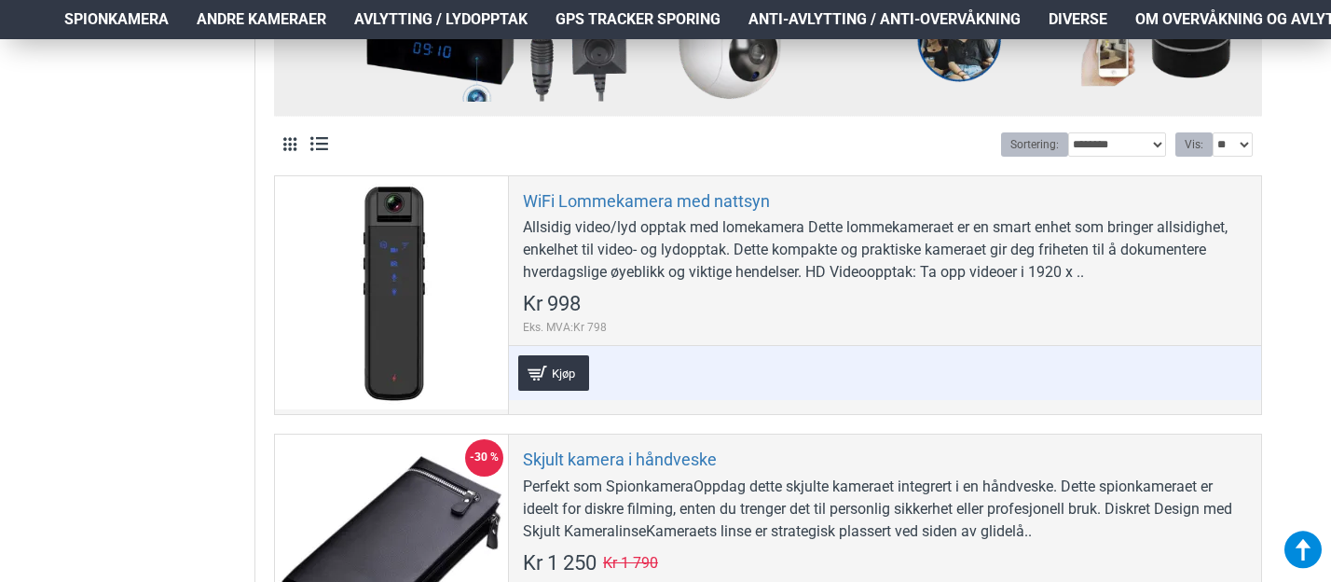
scroll to position [883, 0]
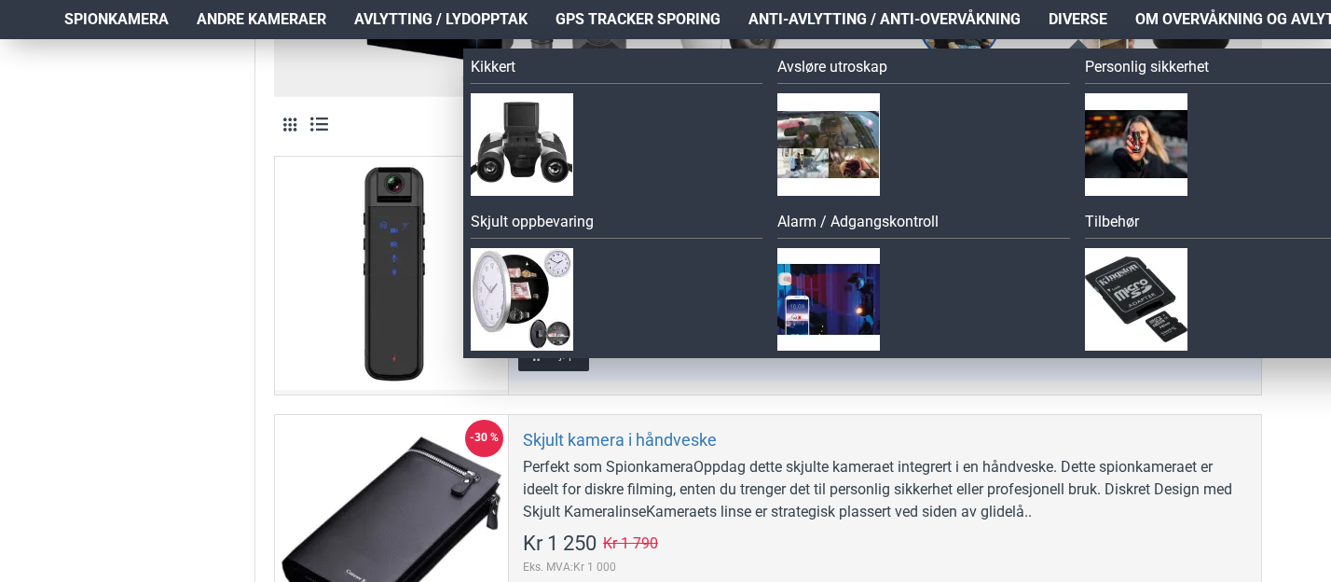
click at [1065, 15] on span "Diverse" at bounding box center [1078, 19] width 59 height 22
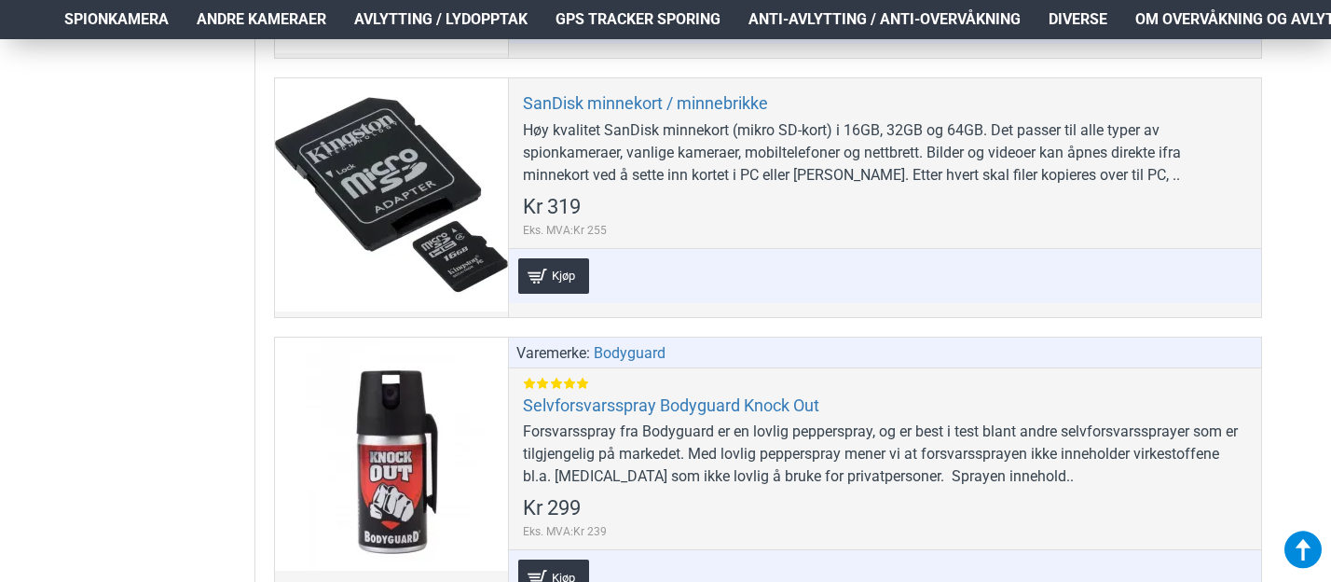
scroll to position [7713, 0]
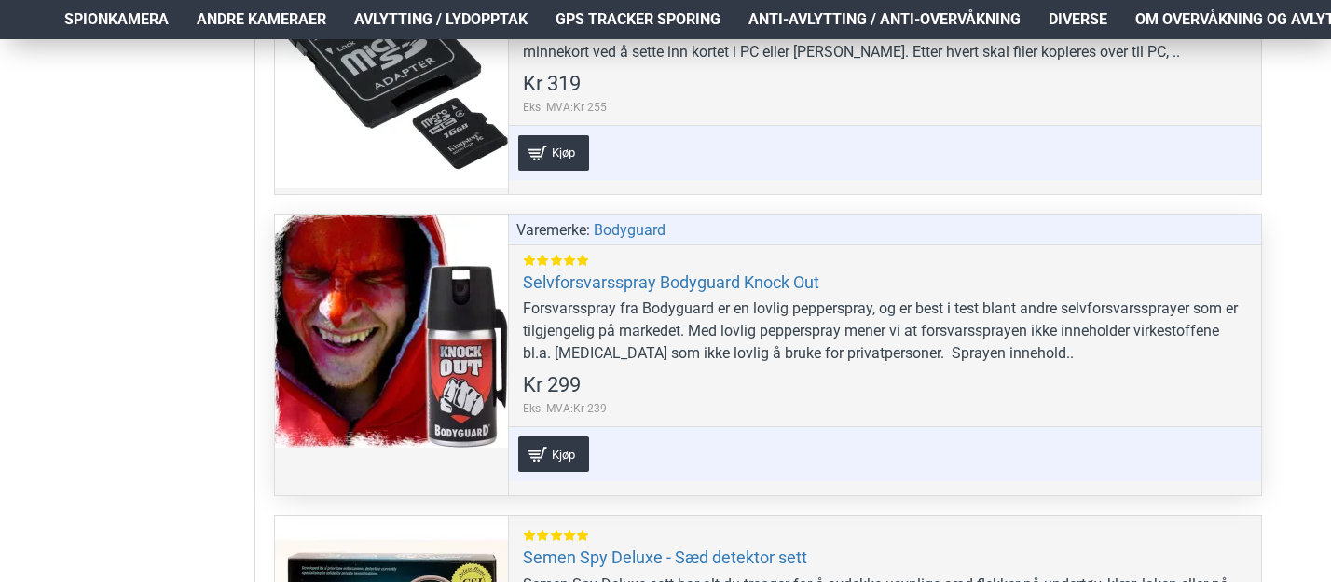
click at [545, 338] on div "Forsvarsspray fra Bodyguard er en lovlig pepperspray, og er best i test blant a…" at bounding box center [885, 330] width 724 height 67
click at [441, 324] on div at bounding box center [391, 330] width 233 height 233
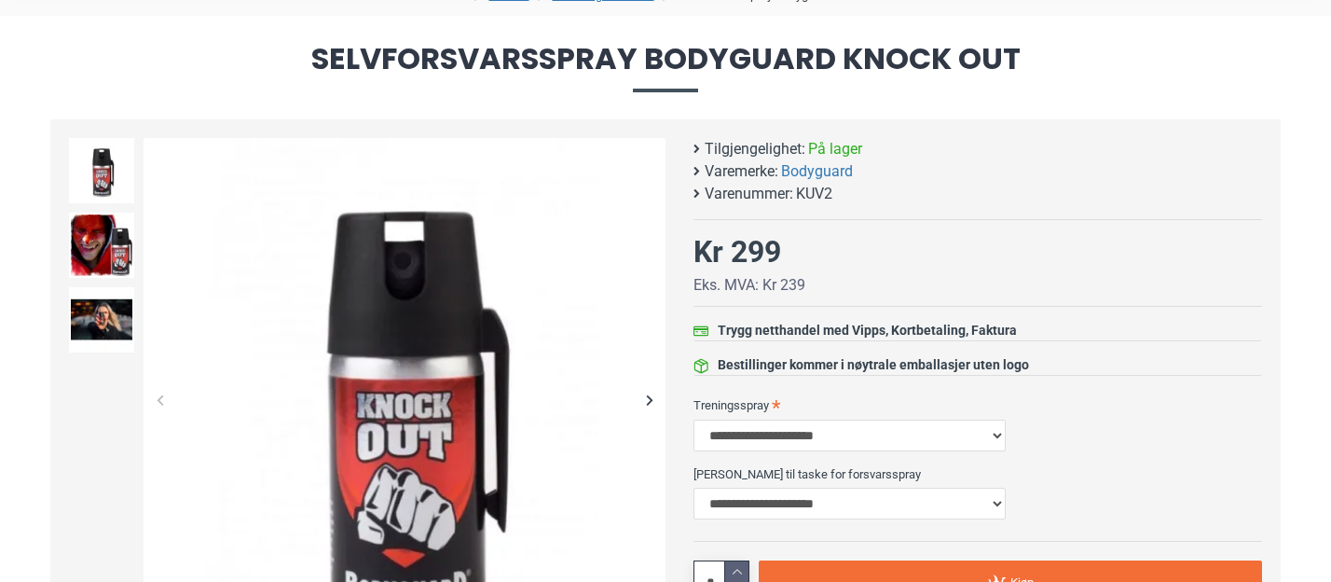
scroll to position [179, 0]
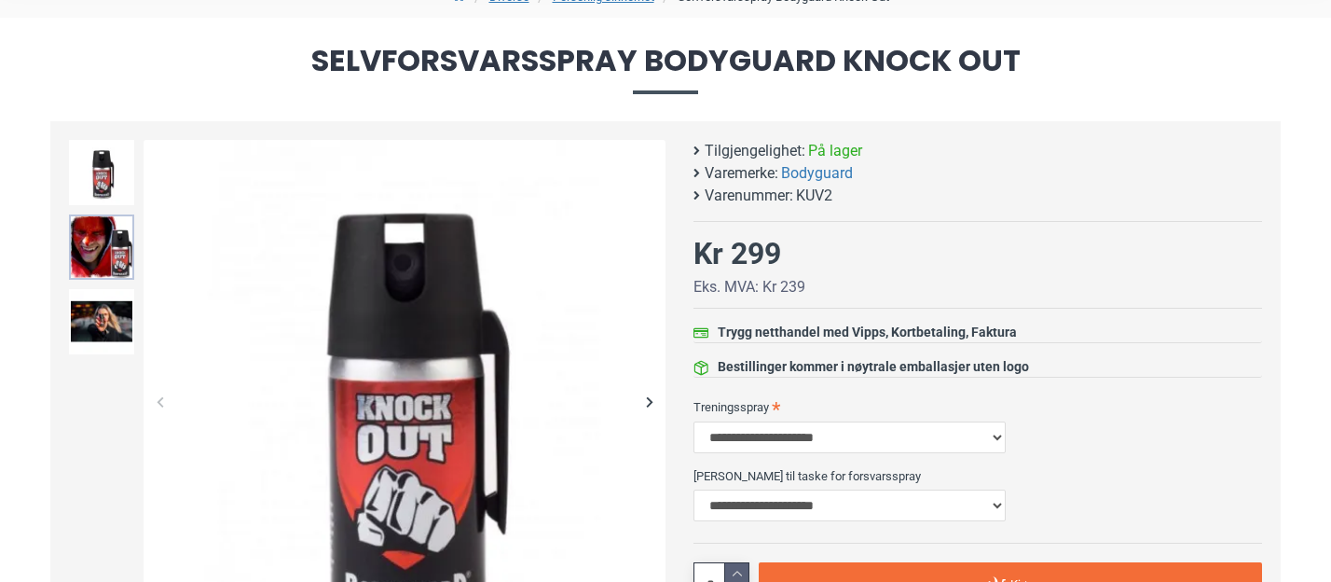
click at [103, 254] on img at bounding box center [101, 246] width 65 height 65
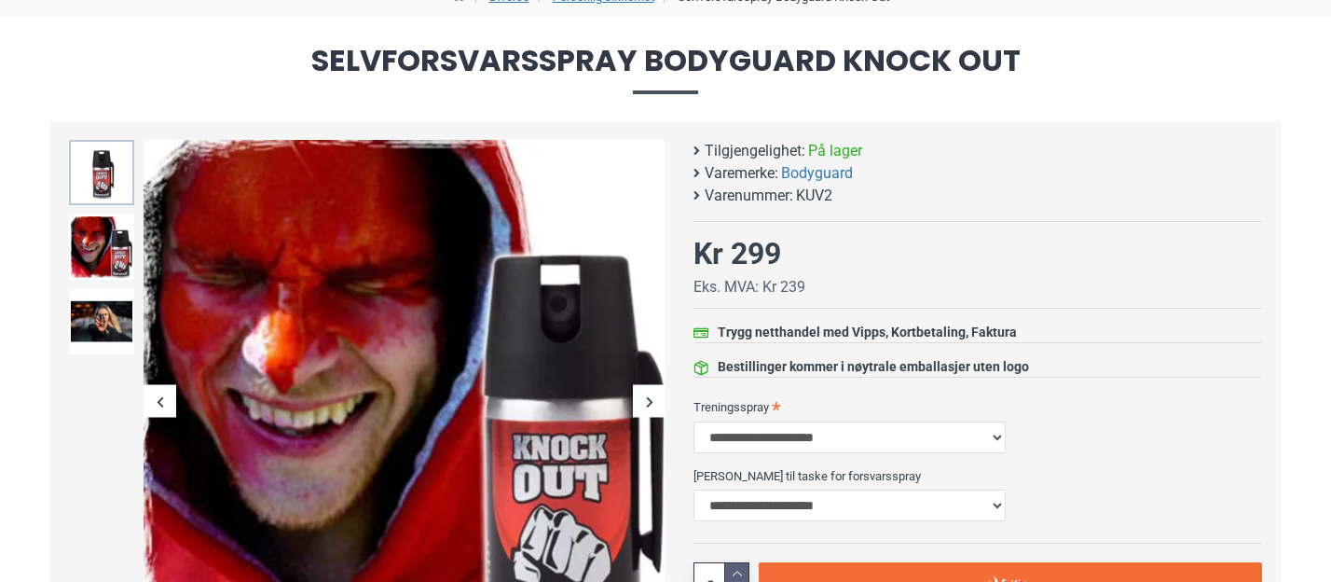
click at [98, 177] on img at bounding box center [101, 172] width 65 height 65
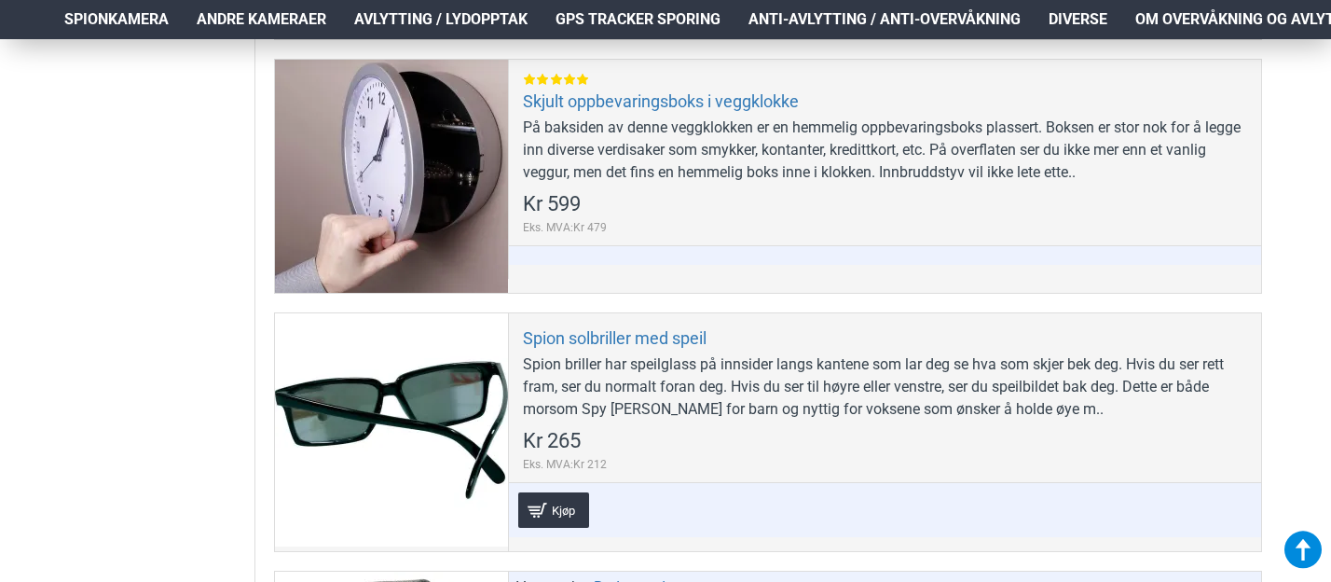
scroll to position [9246, 0]
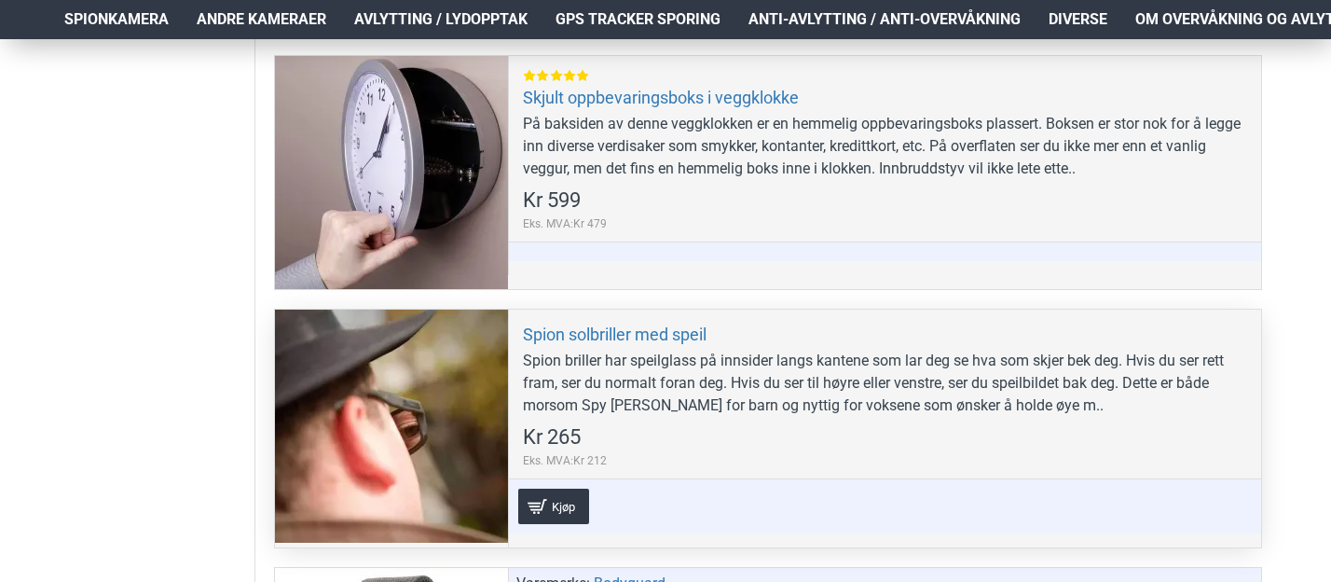
click at [314, 356] on div at bounding box center [391, 425] width 233 height 233
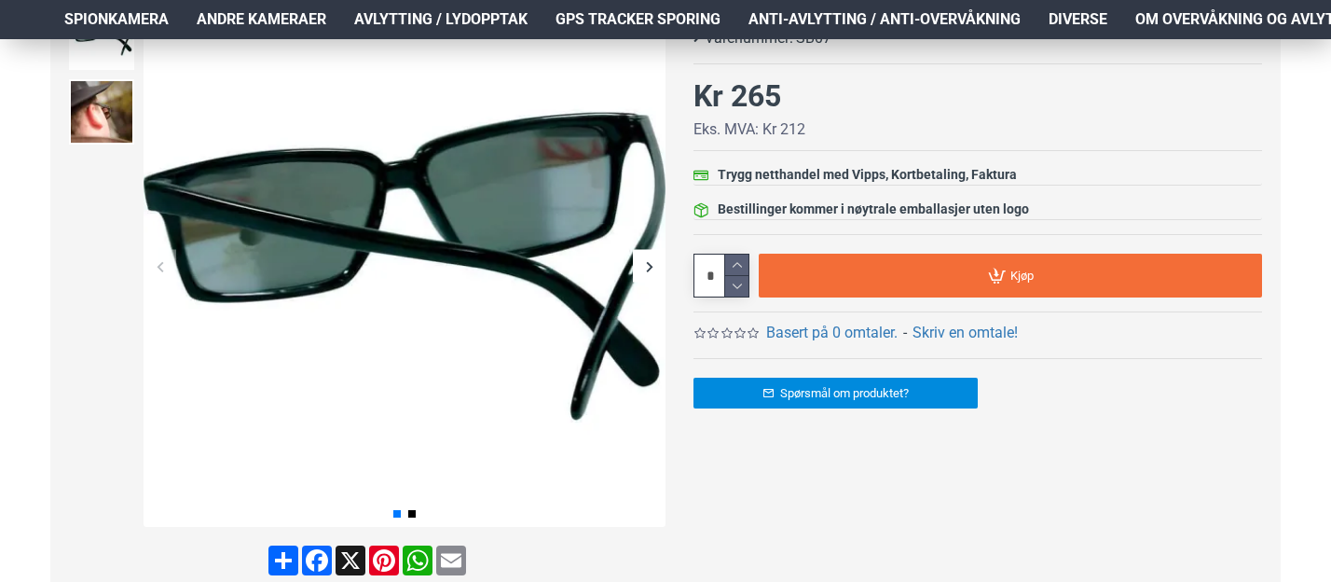
click at [652, 262] on div "Next slide" at bounding box center [649, 266] width 33 height 33
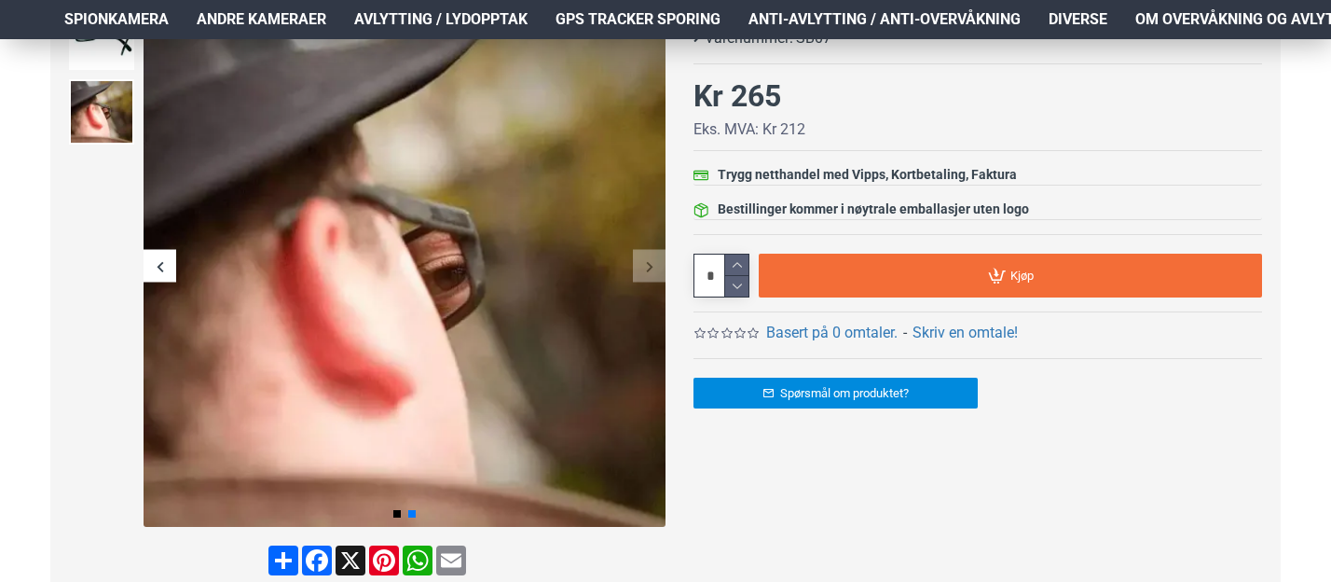
click at [652, 262] on div "Next slide" at bounding box center [649, 266] width 33 height 33
click at [158, 273] on div "Previous slide" at bounding box center [160, 266] width 33 height 33
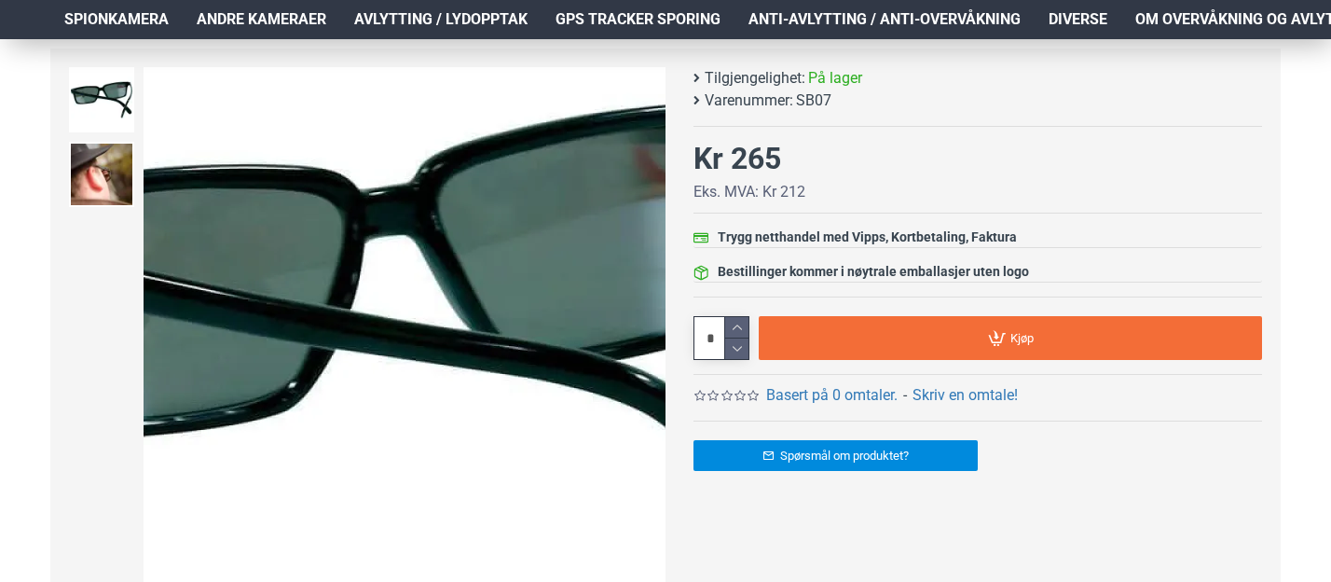
scroll to position [235, 0]
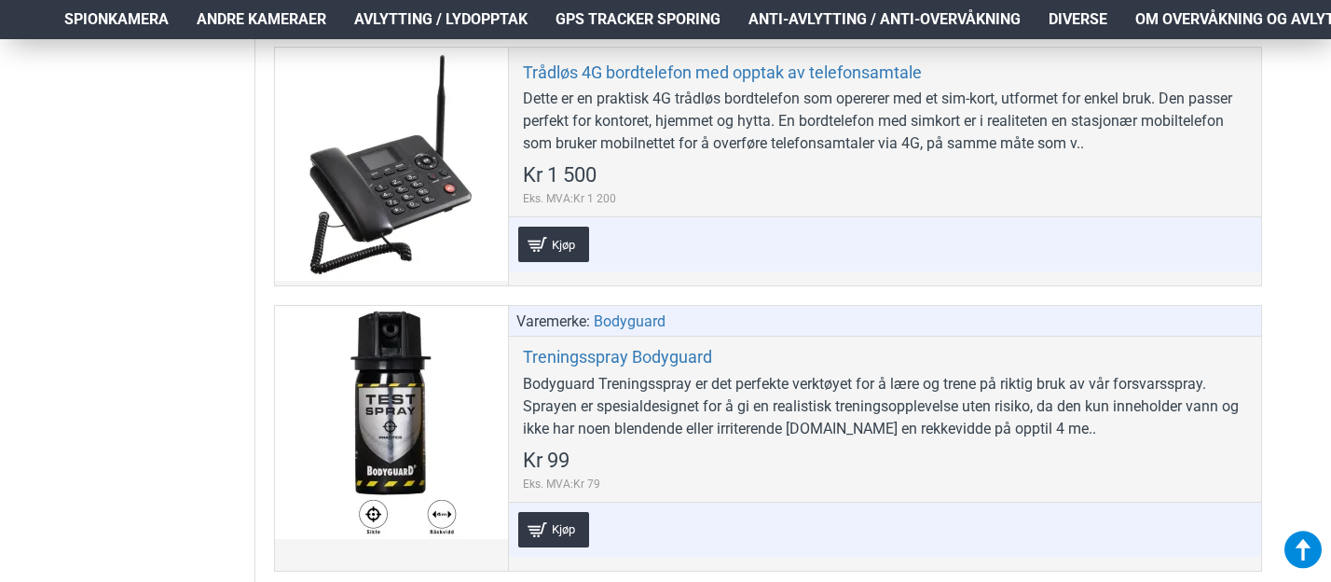
scroll to position [10315, 0]
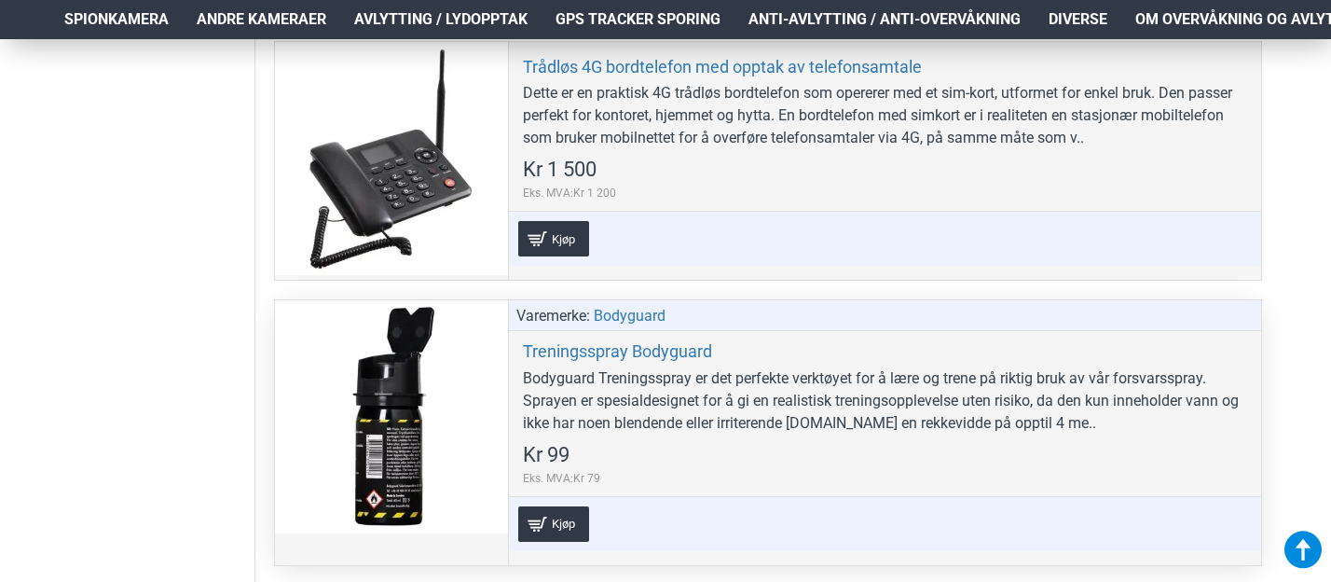
click at [471, 357] on div at bounding box center [391, 416] width 233 height 233
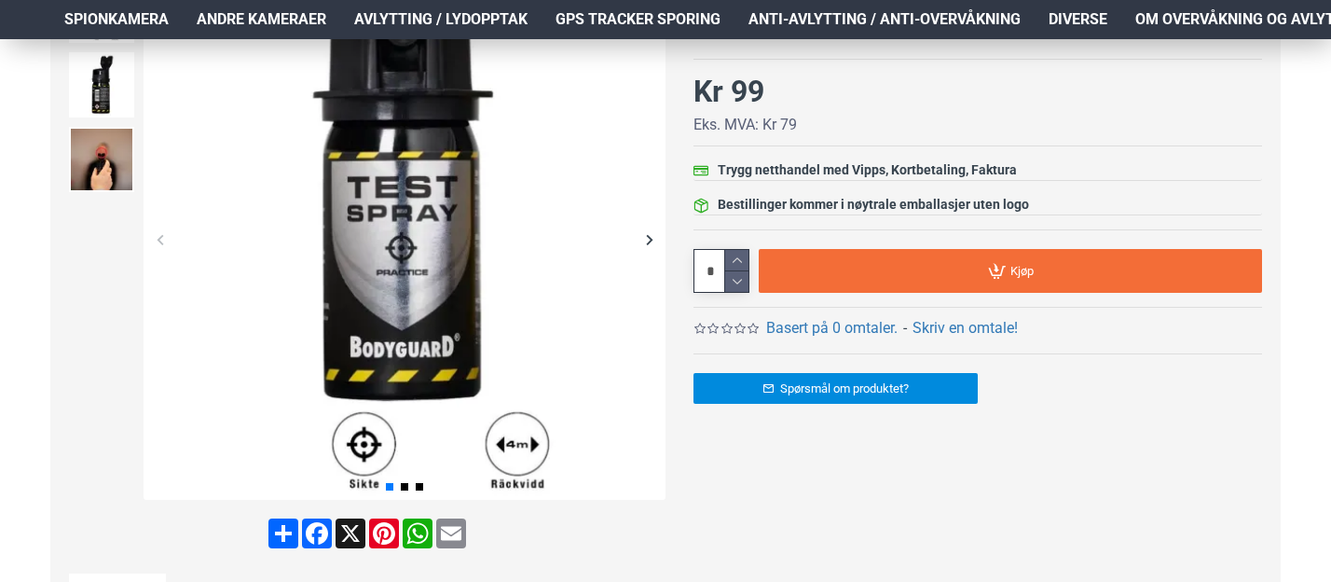
click at [651, 244] on div "Next slide" at bounding box center [649, 239] width 33 height 33
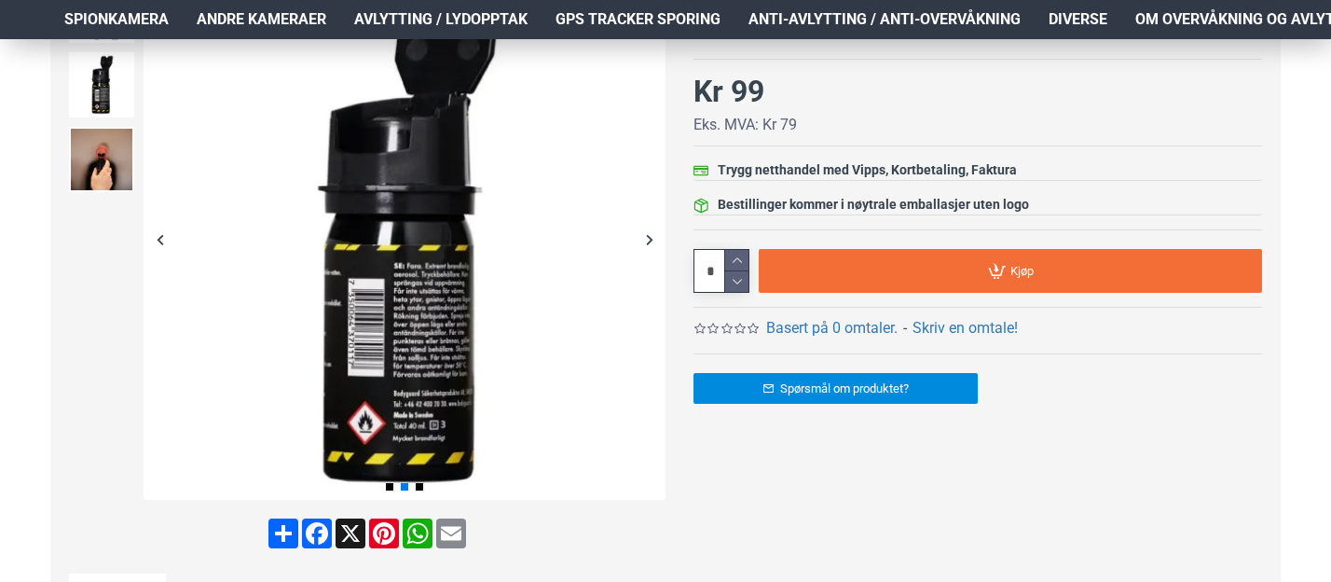
click at [651, 244] on div "Next slide" at bounding box center [649, 239] width 33 height 33
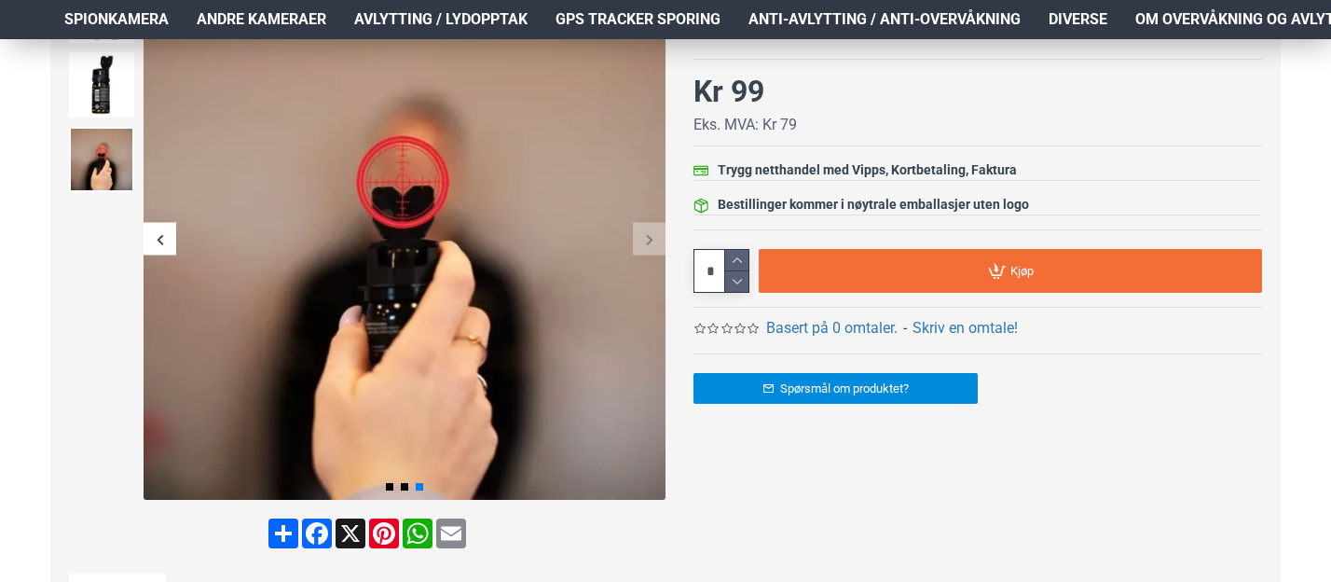
click at [651, 244] on div "Next slide" at bounding box center [649, 239] width 33 height 33
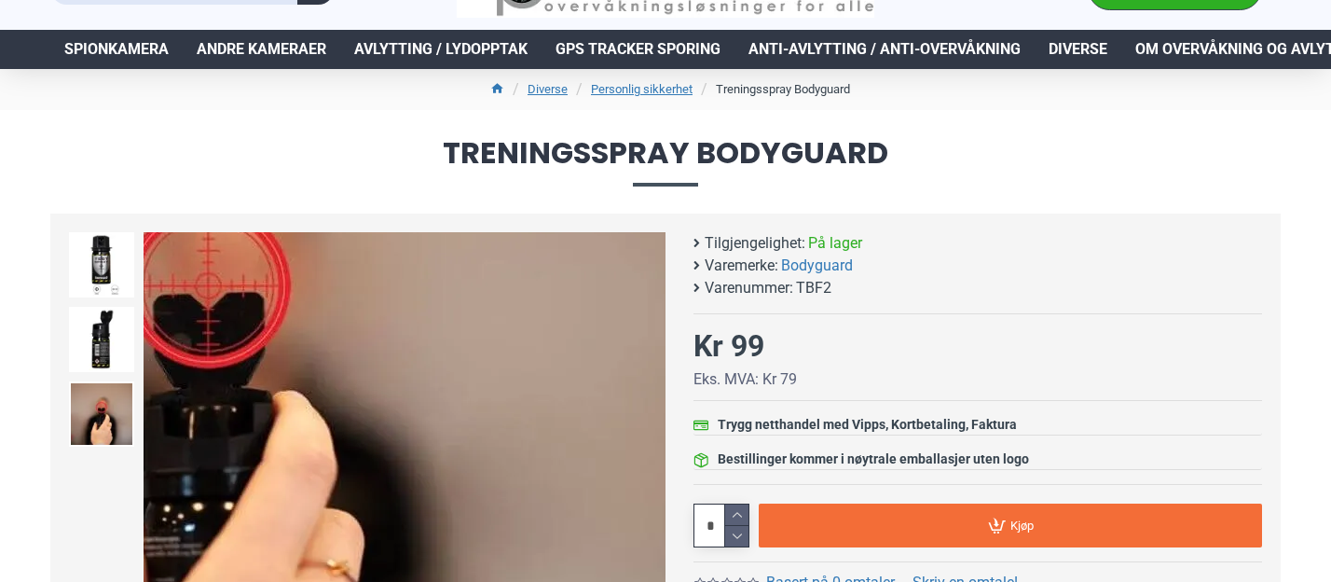
scroll to position [59, 0]
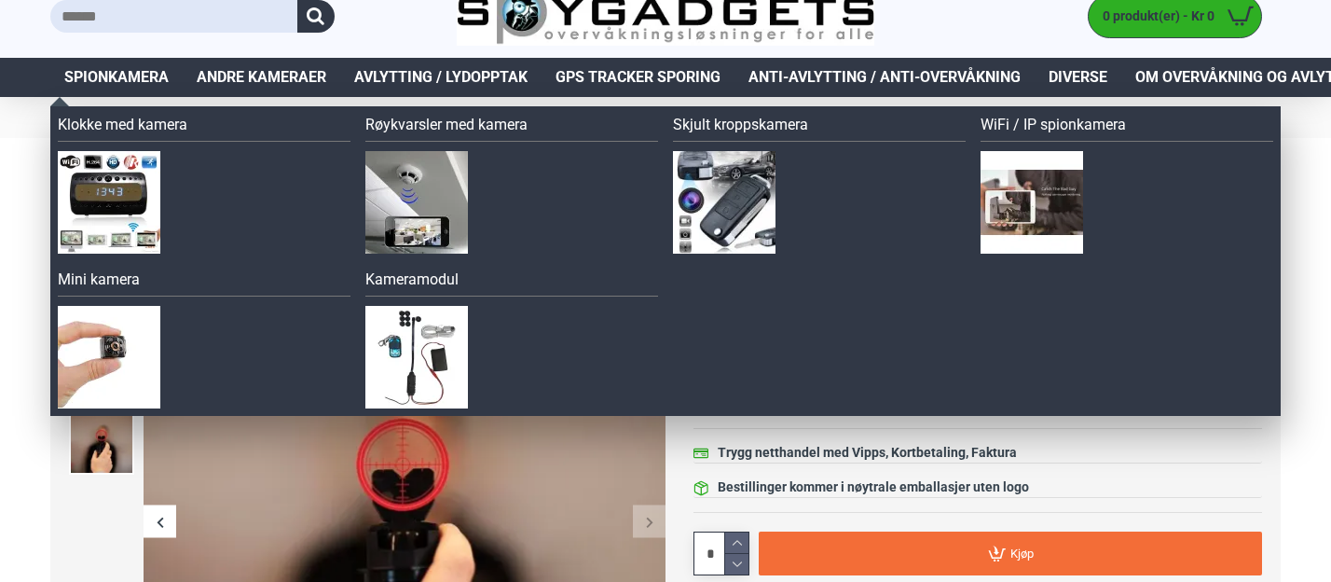
click at [128, 76] on span "Spionkamera" at bounding box center [116, 77] width 104 height 22
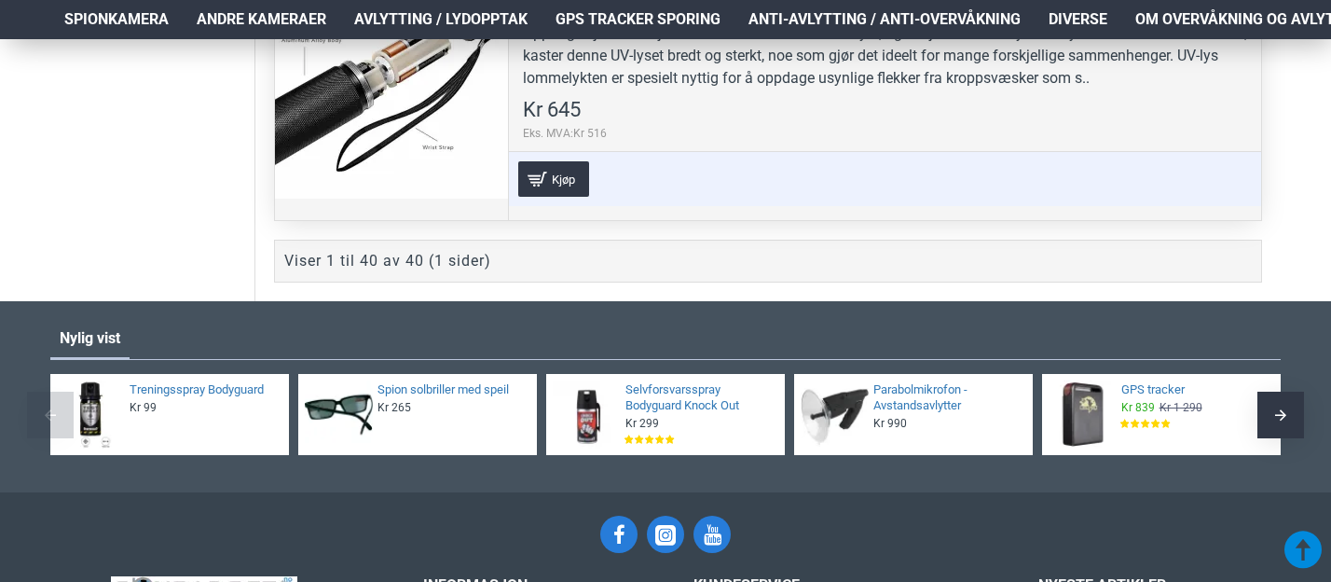
scroll to position [10943, 0]
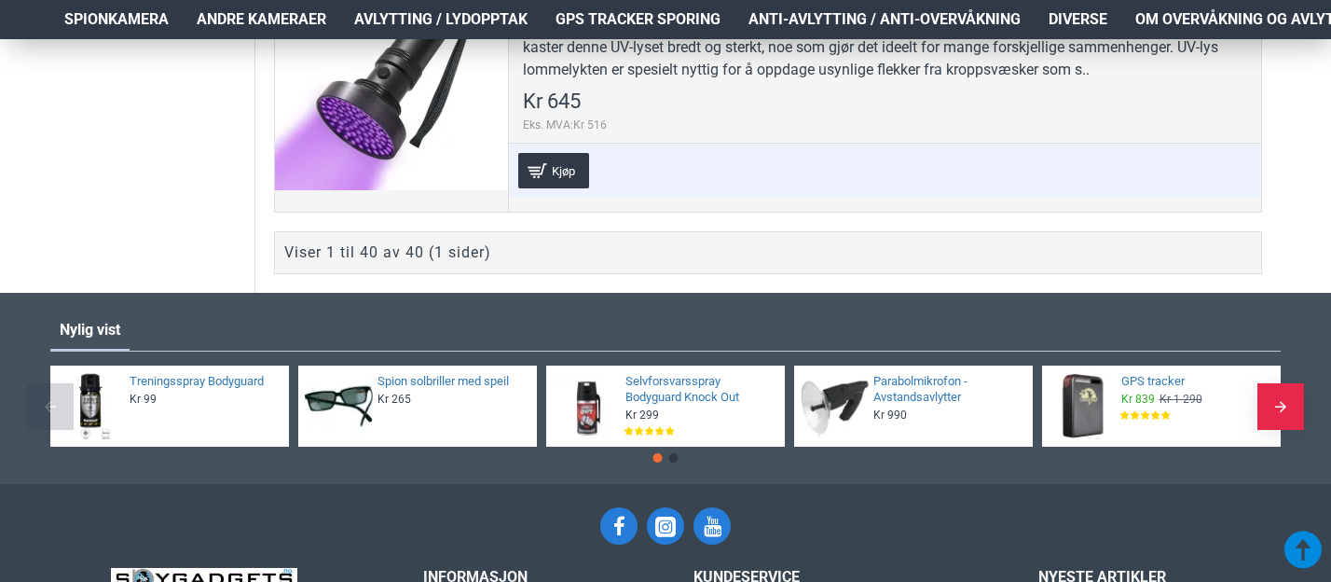
click at [1267, 391] on div "Next slide" at bounding box center [1280, 406] width 47 height 47
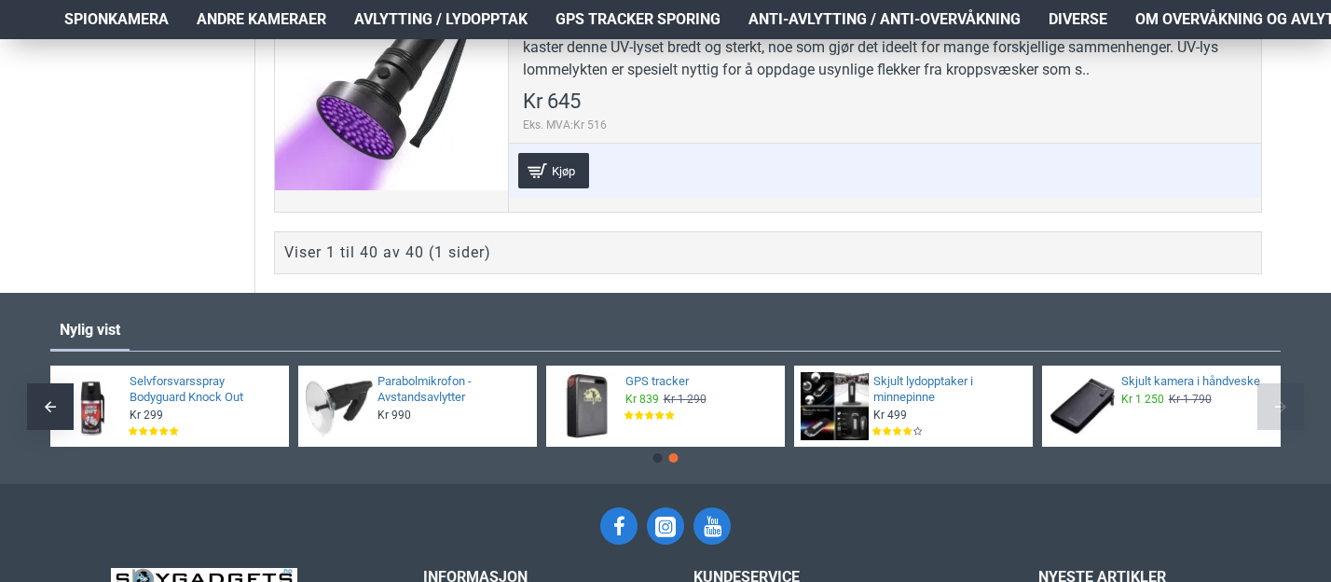
click at [1267, 391] on div "Next slide" at bounding box center [1280, 406] width 47 height 47
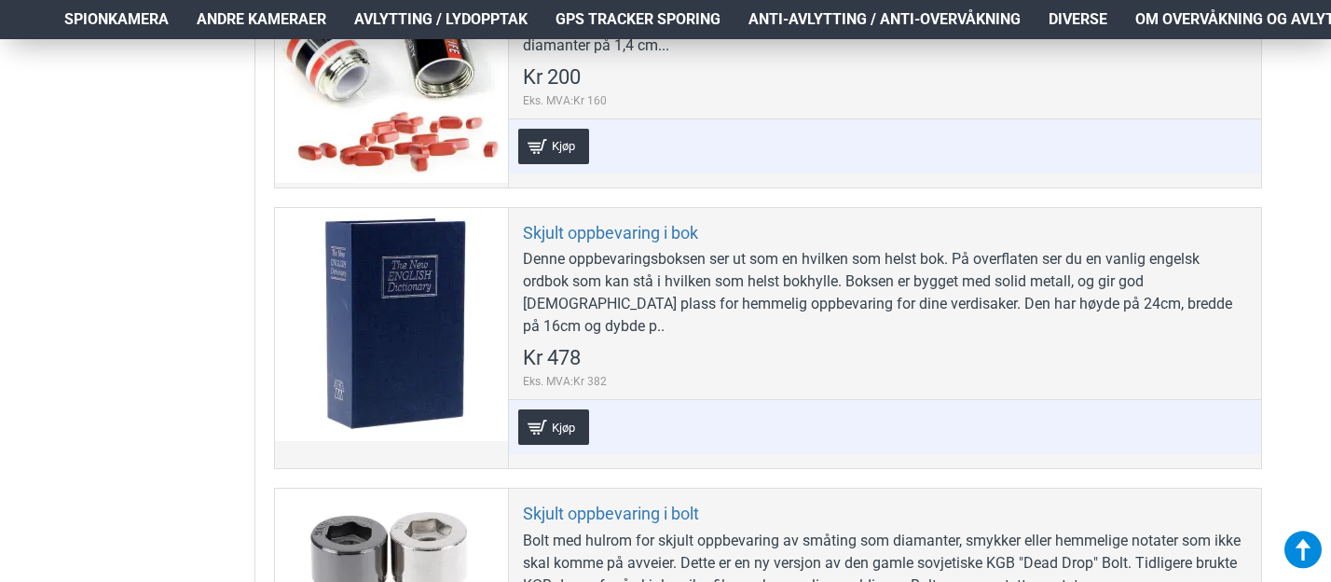
scroll to position [8552, 0]
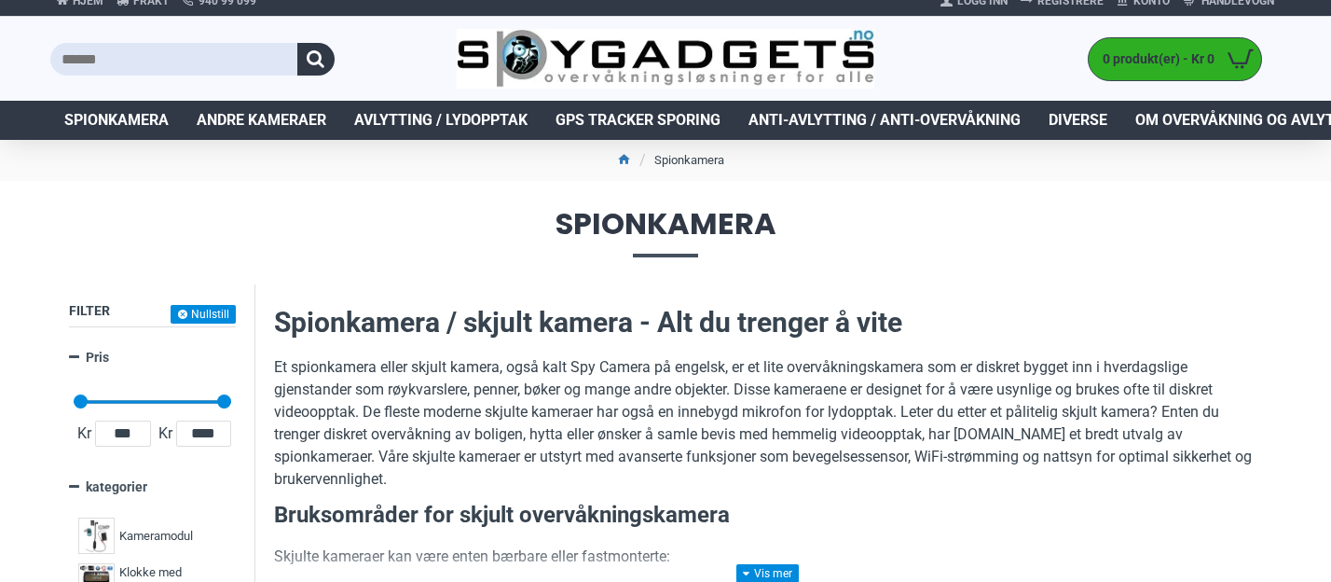
scroll to position [21, 0]
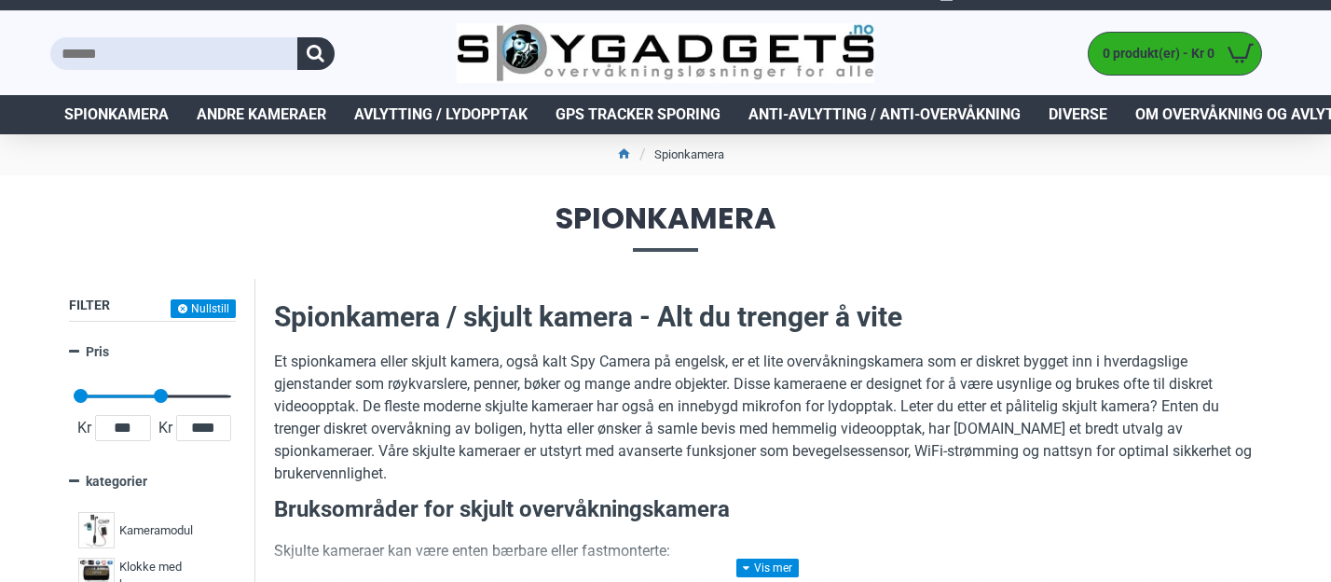
drag, startPoint x: 218, startPoint y: 396, endPoint x: 157, endPoint y: 404, distance: 62.0
type input "****"
drag, startPoint x: 162, startPoint y: 392, endPoint x: 120, endPoint y: 390, distance: 42.0
type input "****"
drag, startPoint x: 120, startPoint y: 394, endPoint x: 105, endPoint y: 393, distance: 14.9
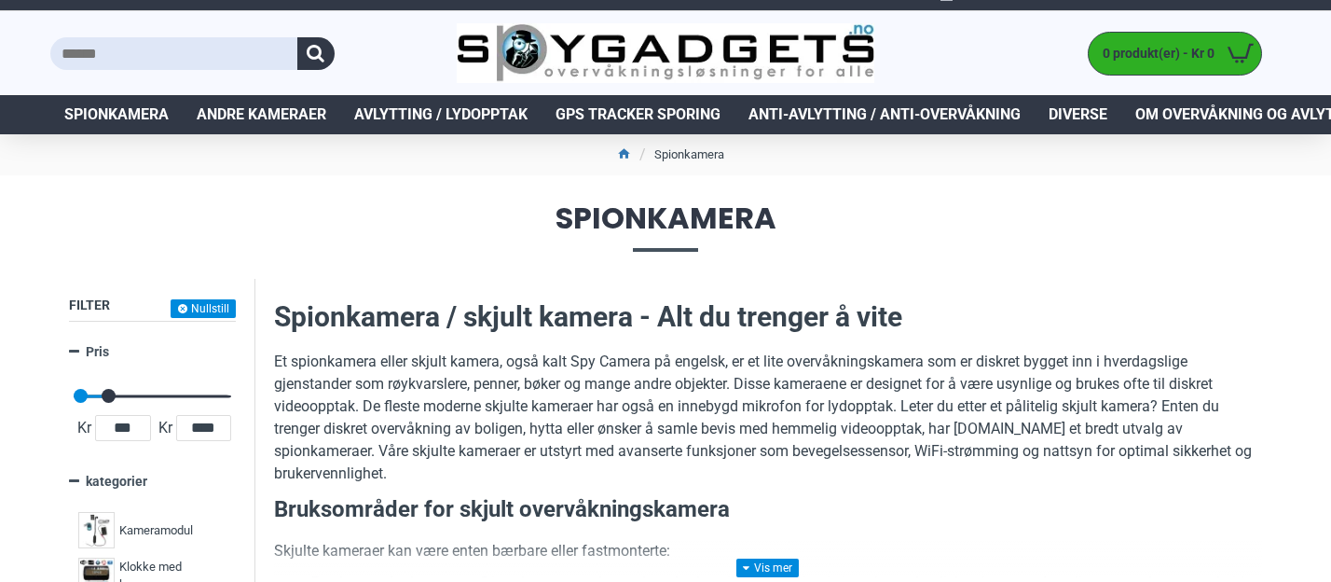
type input "****"
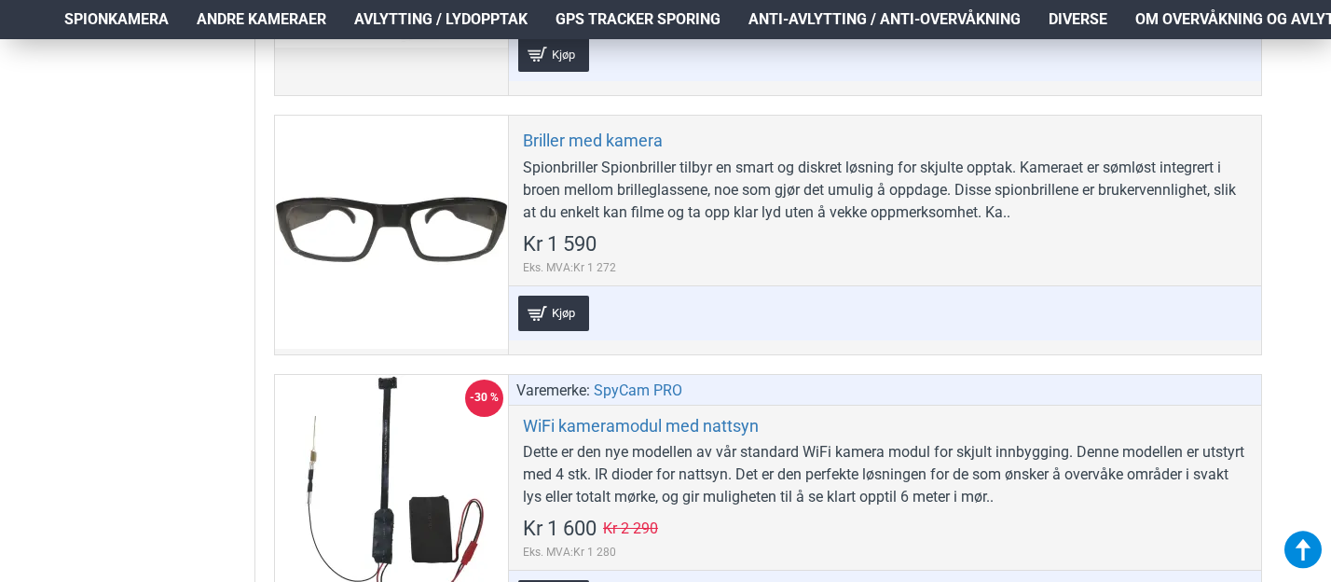
scroll to position [1516, 0]
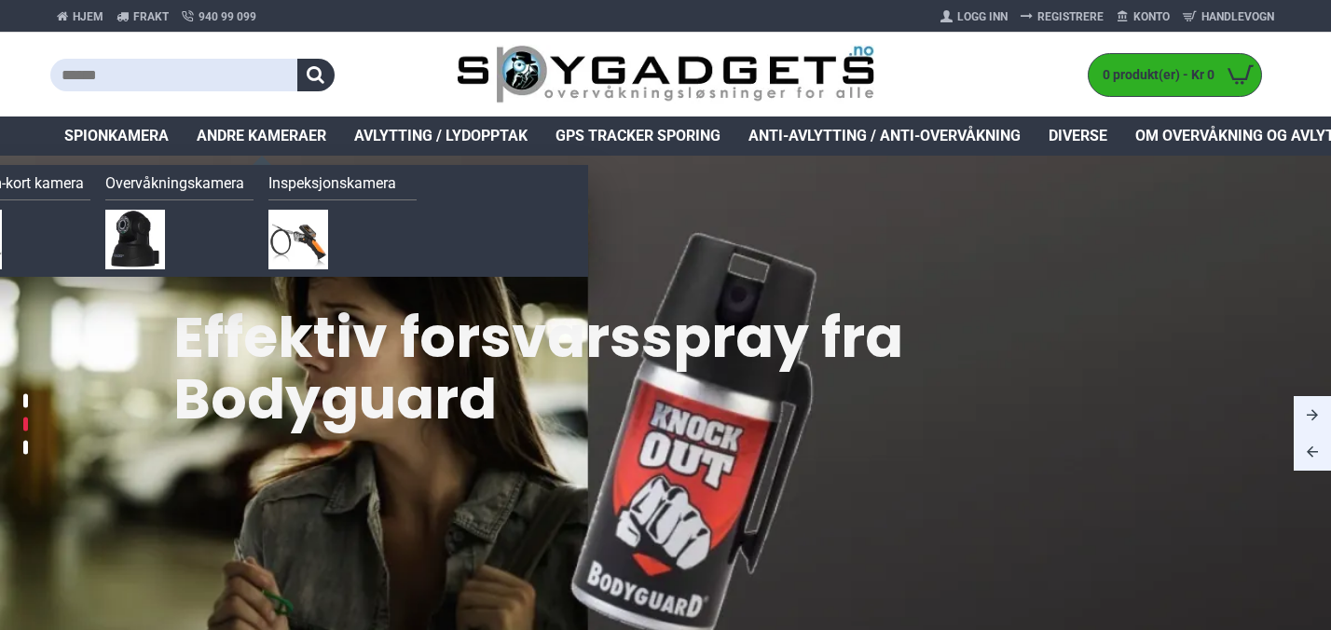
click at [251, 134] on span "Andre kameraer" at bounding box center [262, 136] width 130 height 22
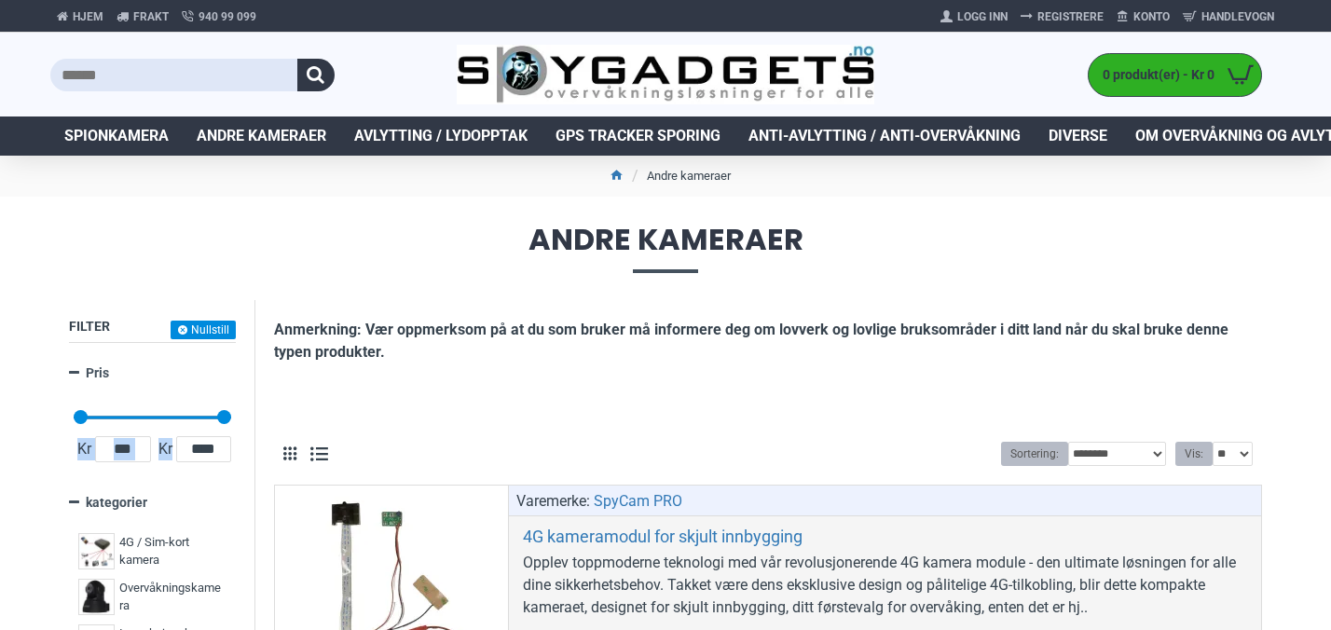
drag, startPoint x: 222, startPoint y: 425, endPoint x: 203, endPoint y: 416, distance: 20.8
click at [199, 416] on div "Kr 295 Kr 2 500 Kr 295 Kr 2 500 Kr 295 — Kr 2 500 ******** Kr *** Kr ****" at bounding box center [153, 435] width 158 height 73
click at [206, 393] on div "Kr 295 Kr 2 500 Kr 295 Kr 2 500 Kr 295 — Kr 2 500 ********" at bounding box center [153, 400] width 158 height 37
drag, startPoint x: 226, startPoint y: 415, endPoint x: 160, endPoint y: 416, distance: 65.3
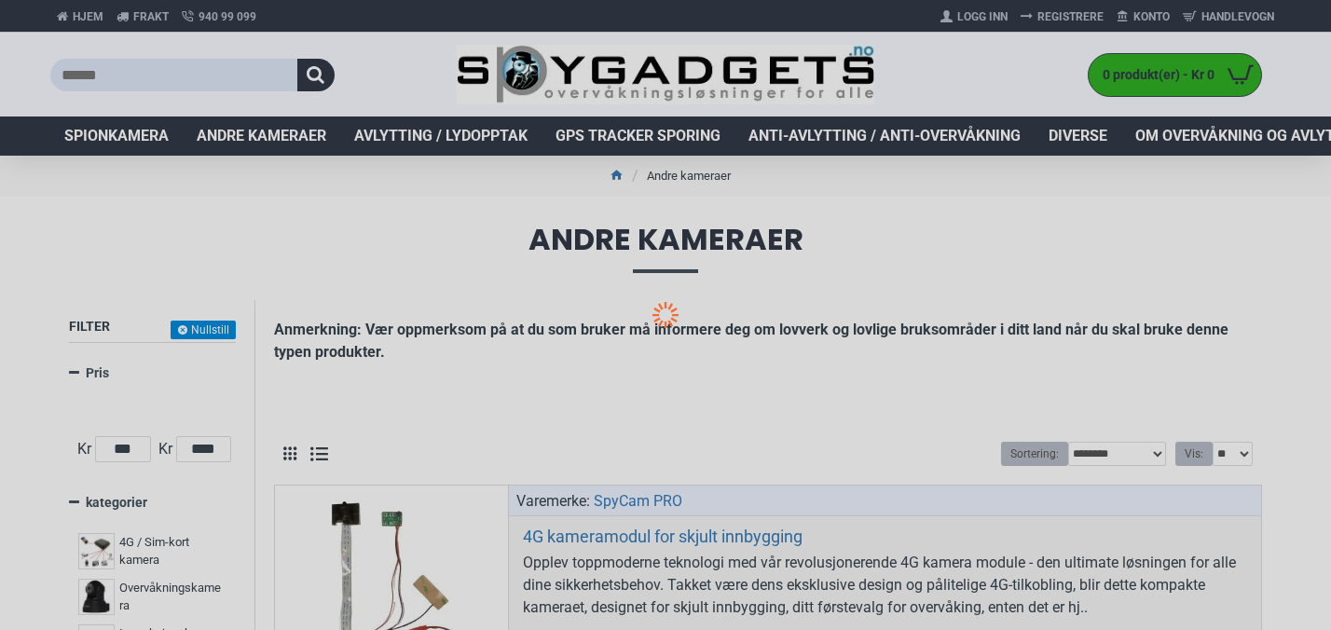
type input "****"
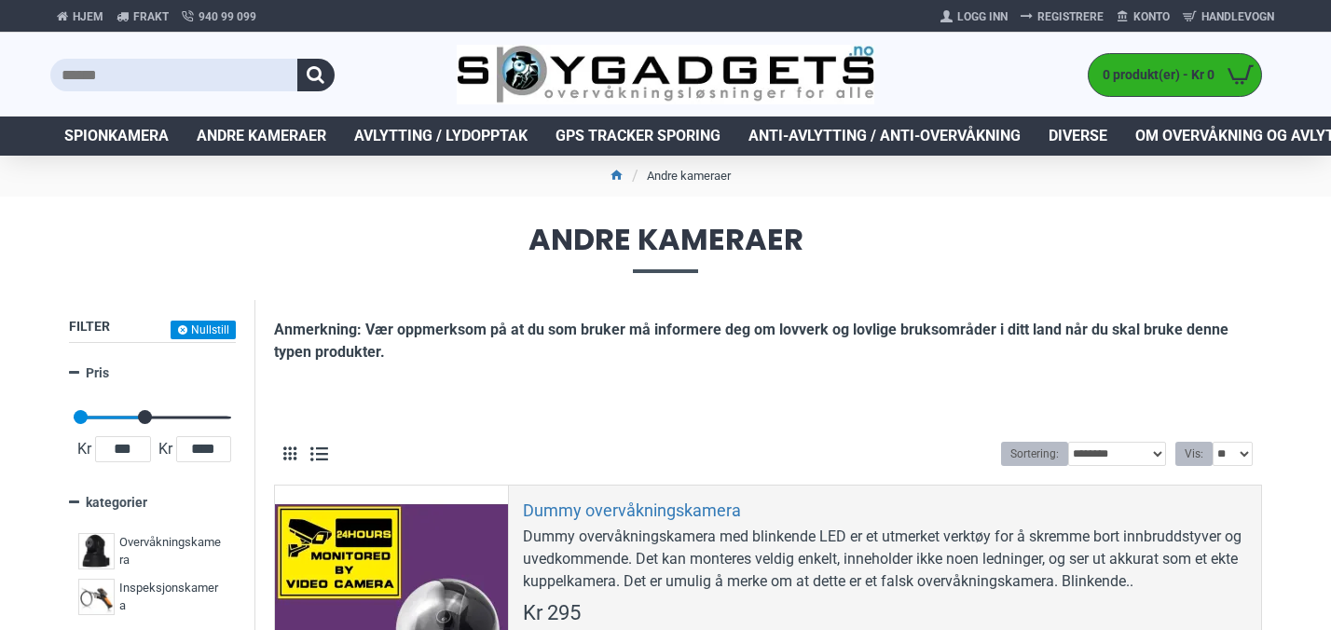
drag, startPoint x: 156, startPoint y: 417, endPoint x: 142, endPoint y: 418, distance: 14.0
type input "****"
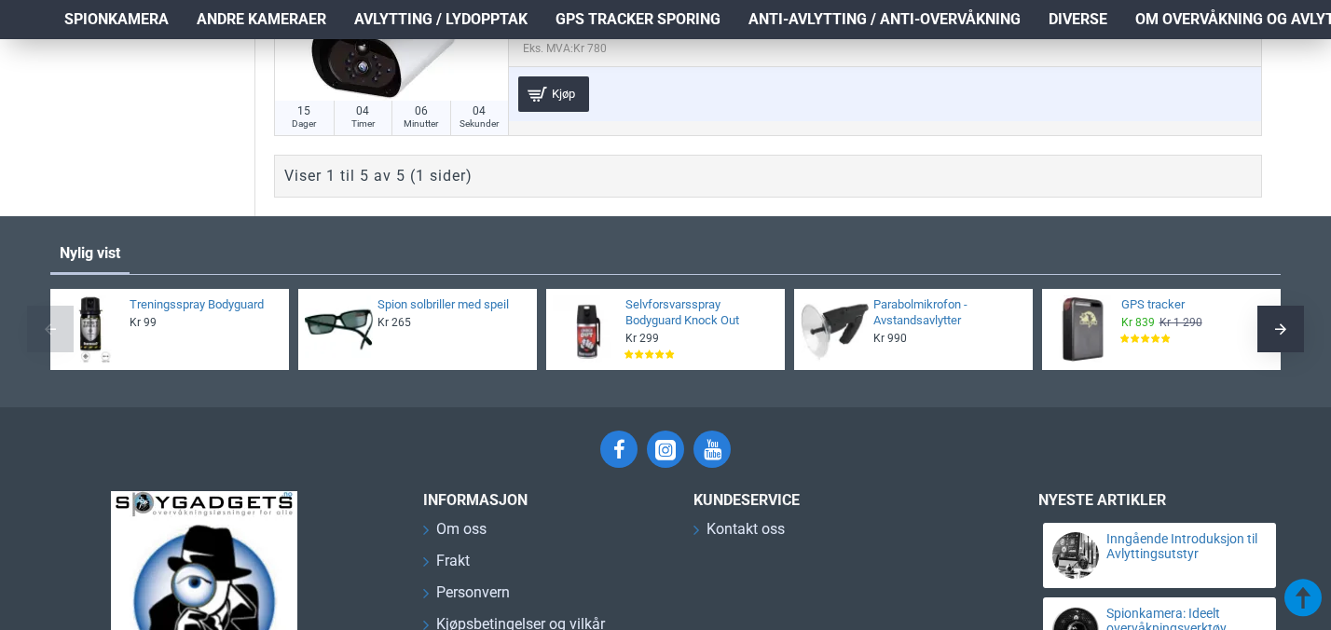
scroll to position [1643, 0]
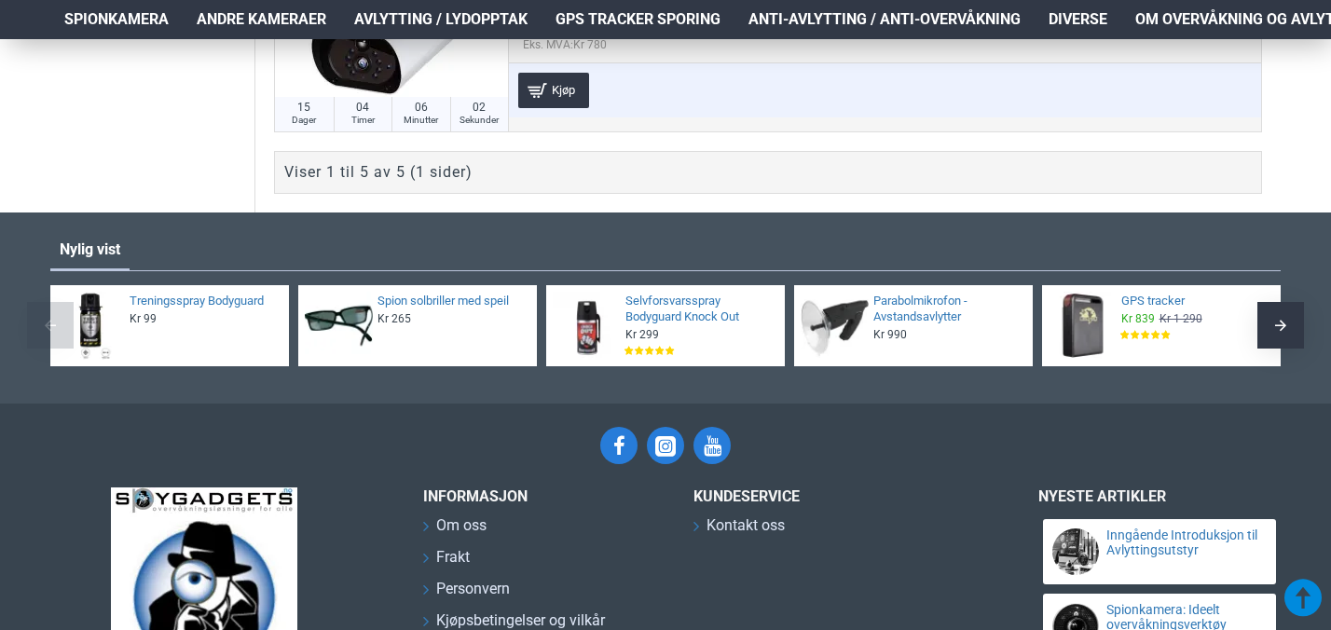
click at [389, 173] on div "Viser 1 til 5 av 5 (1 sider)" at bounding box center [378, 172] width 188 height 22
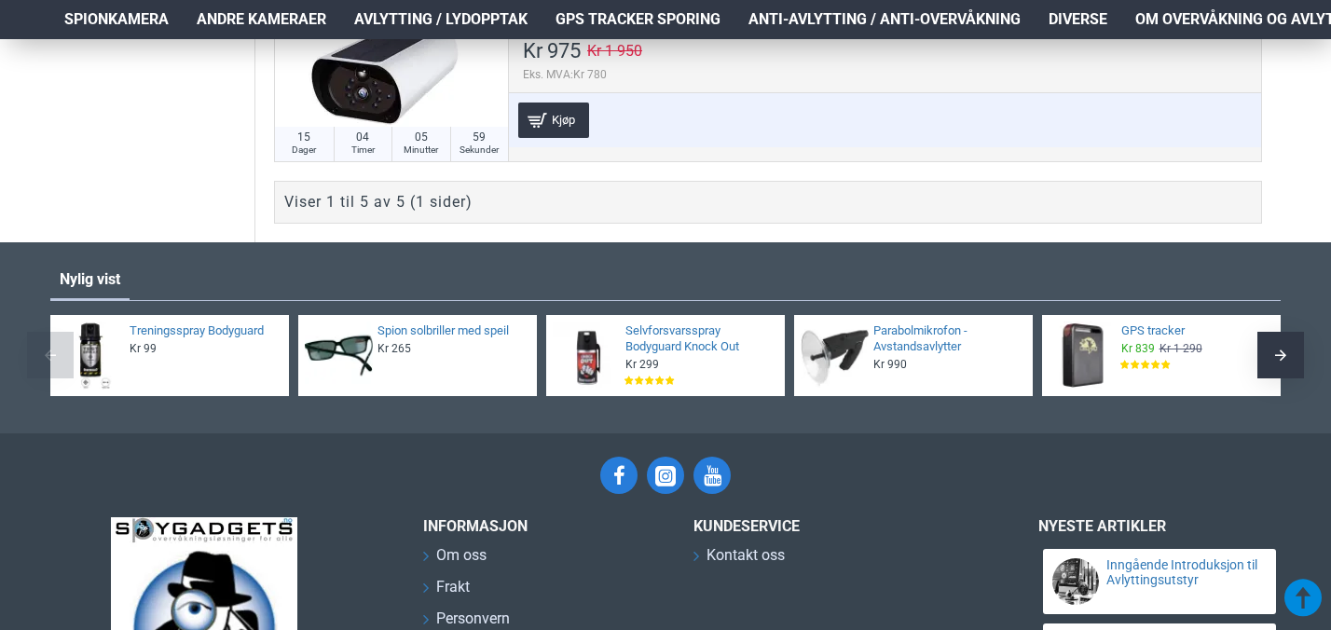
scroll to position [1615, 0]
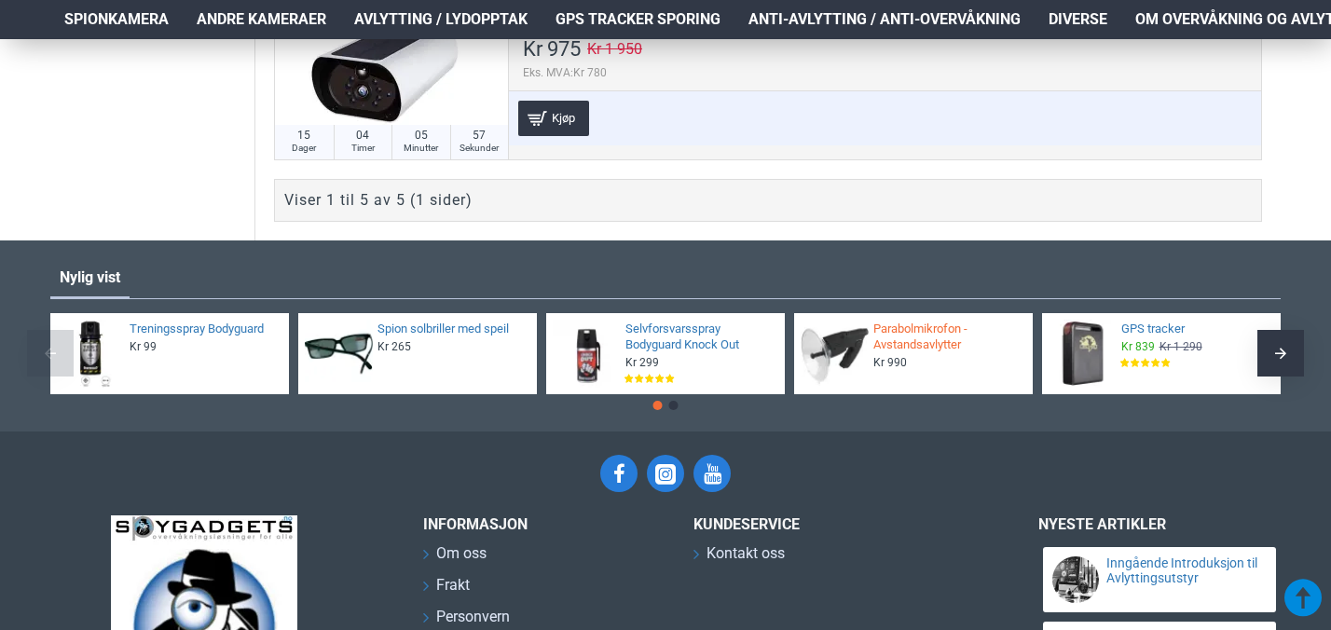
click at [887, 343] on link "Parabolmikrofon - Avstandsavlytter" at bounding box center [947, 338] width 148 height 32
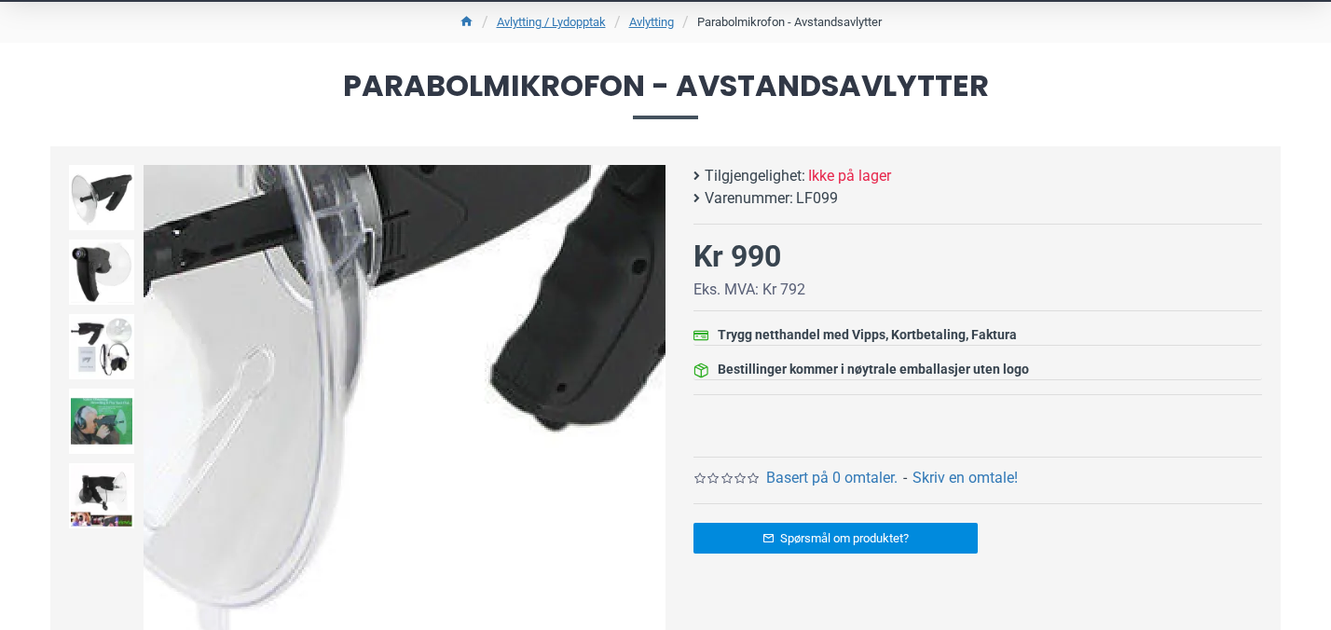
scroll to position [131, 0]
